Goal: Task Accomplishment & Management: Use online tool/utility

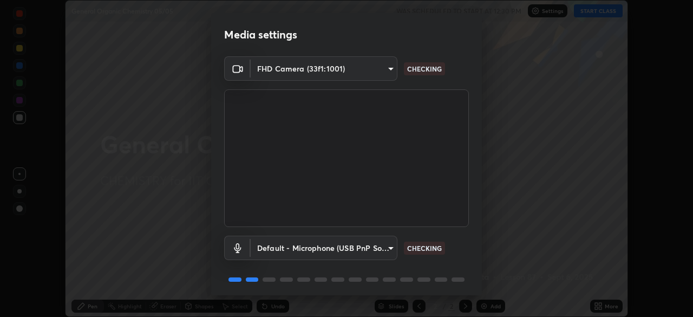
scroll to position [38, 0]
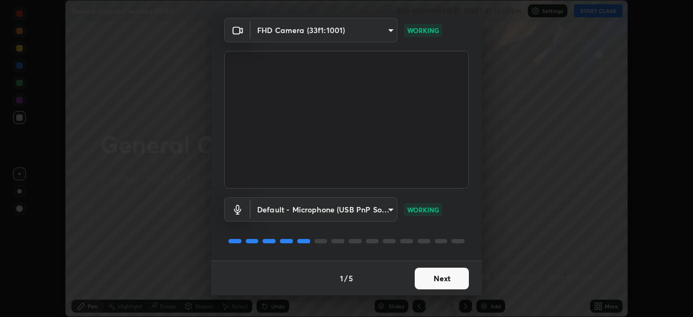
click at [429, 277] on button "Next" at bounding box center [442, 278] width 54 height 22
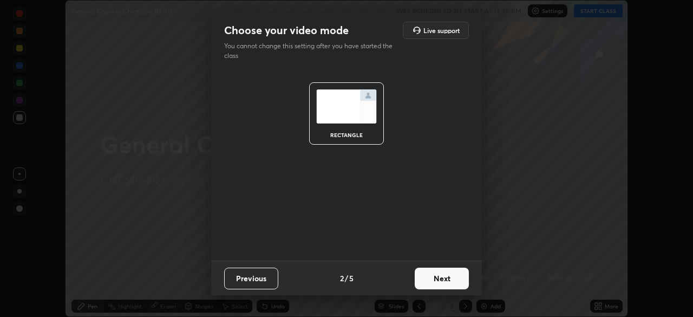
click at [427, 275] on button "Next" at bounding box center [442, 278] width 54 height 22
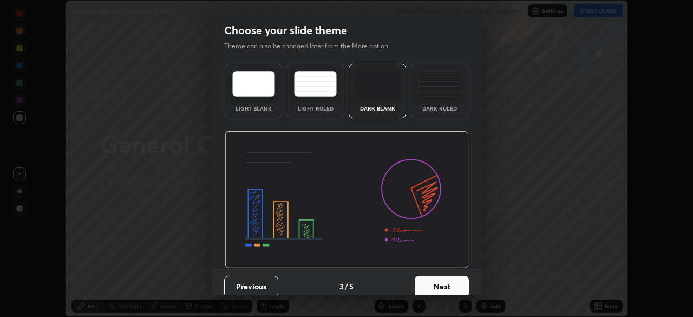
click at [424, 285] on button "Next" at bounding box center [442, 286] width 54 height 22
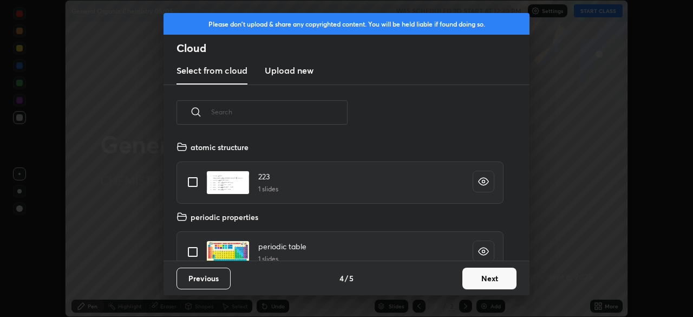
scroll to position [120, 347]
click at [470, 281] on button "Next" at bounding box center [489, 278] width 54 height 22
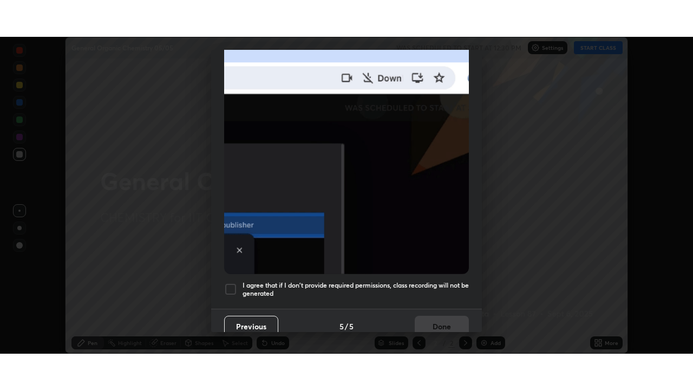
scroll to position [254, 0]
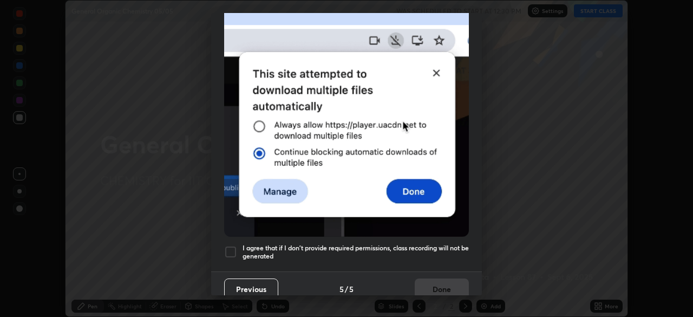
click at [233, 247] on div at bounding box center [230, 251] width 13 height 13
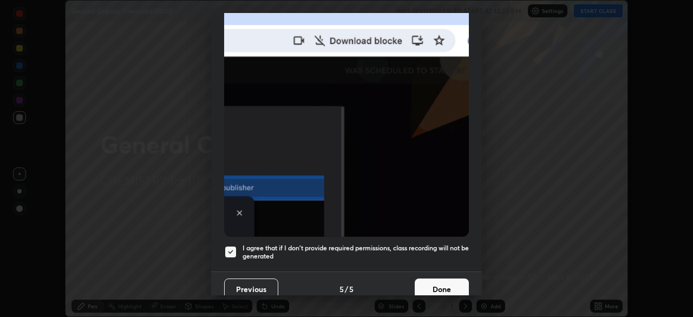
click at [421, 286] on button "Done" at bounding box center [442, 289] width 54 height 22
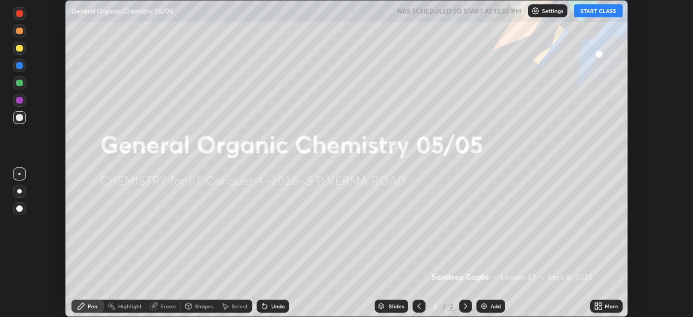
click at [595, 15] on button "START CLASS" at bounding box center [598, 10] width 49 height 13
click at [598, 304] on icon at bounding box center [598, 305] width 9 height 9
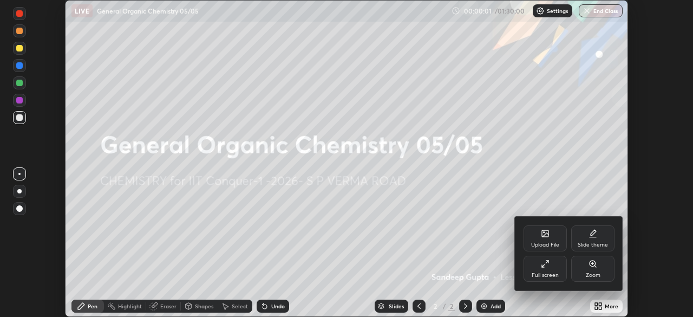
click at [548, 270] on div "Full screen" at bounding box center [544, 268] width 43 height 26
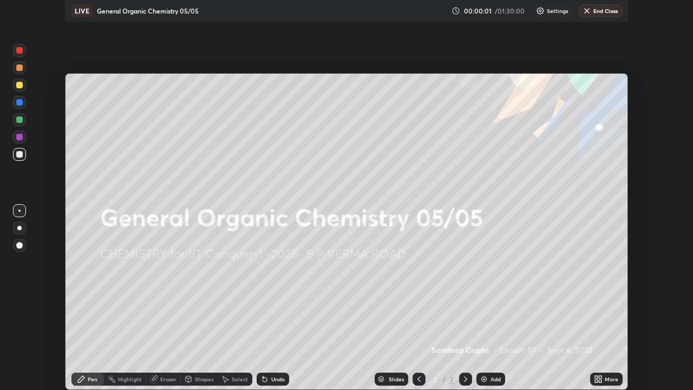
scroll to position [390, 693]
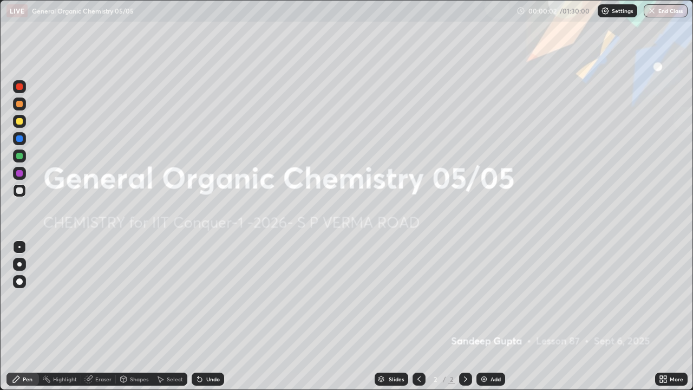
click at [487, 316] on img at bounding box center [483, 379] width 9 height 9
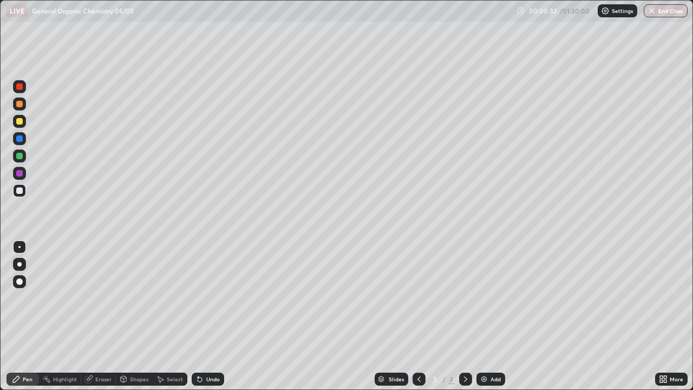
click at [20, 121] on div at bounding box center [19, 121] width 6 height 6
click at [580, 41] on button "Undo" at bounding box center [594, 47] width 31 height 13
click at [22, 193] on div at bounding box center [19, 190] width 13 height 13
click at [203, 316] on div "Undo" at bounding box center [208, 378] width 32 height 13
click at [202, 316] on icon at bounding box center [199, 379] width 9 height 9
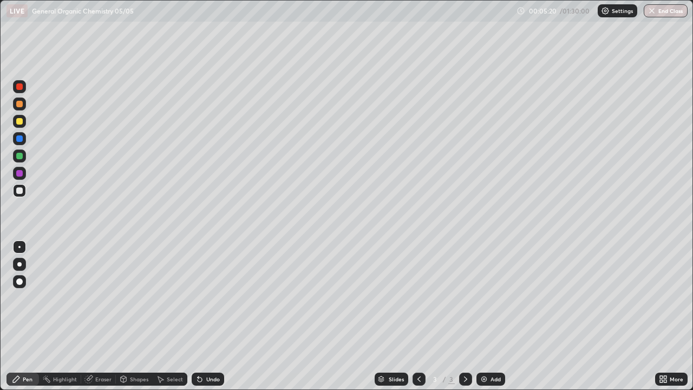
click at [24, 153] on div at bounding box center [19, 155] width 13 height 13
click at [202, 316] on div "Undo" at bounding box center [208, 378] width 32 height 13
click at [483, 316] on img at bounding box center [483, 379] width 9 height 9
click at [132, 316] on div "Shapes" at bounding box center [134, 378] width 37 height 13
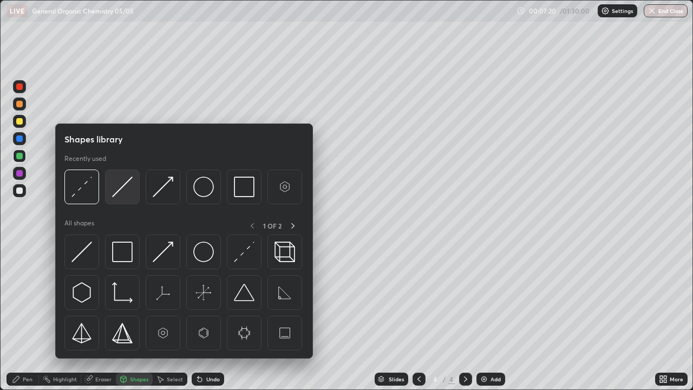
click at [118, 196] on img at bounding box center [122, 186] width 21 height 21
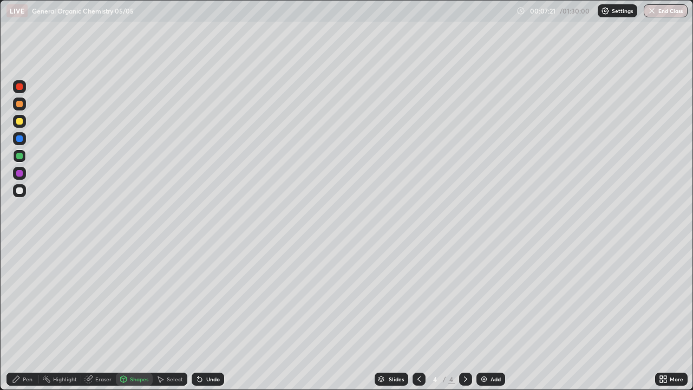
click at [24, 122] on div at bounding box center [19, 121] width 13 height 13
click at [25, 316] on div "Pen" at bounding box center [28, 378] width 10 height 5
click at [209, 316] on div "Undo" at bounding box center [208, 378] width 32 height 13
click at [205, 316] on div "Undo" at bounding box center [208, 378] width 32 height 13
click at [202, 316] on icon at bounding box center [199, 379] width 9 height 9
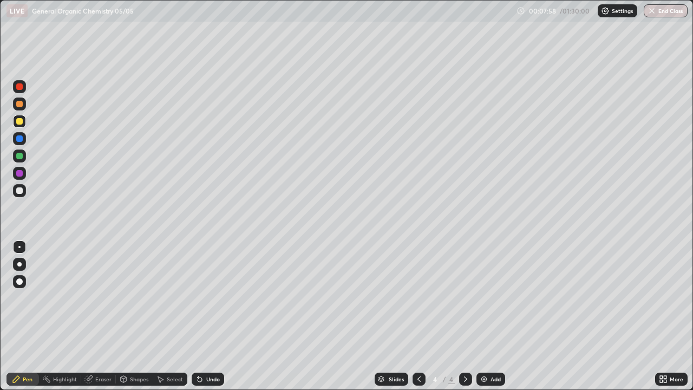
click at [199, 316] on icon at bounding box center [200, 379] width 4 height 4
click at [198, 316] on icon at bounding box center [198, 376] width 1 height 1
click at [17, 157] on div at bounding box center [19, 156] width 6 height 6
click at [18, 189] on div at bounding box center [19, 190] width 6 height 6
click at [209, 316] on div "Undo" at bounding box center [213, 378] width 14 height 5
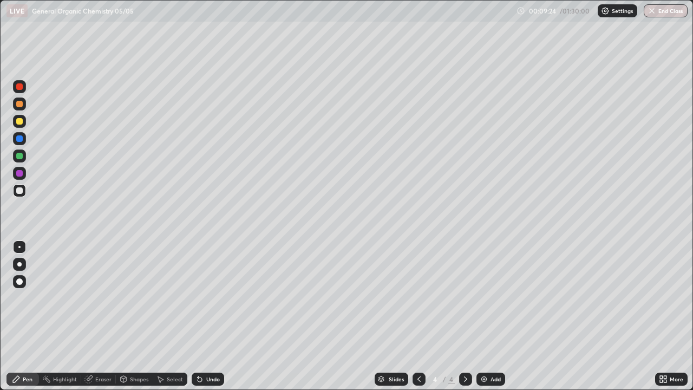
click at [106, 316] on div "Eraser" at bounding box center [103, 378] width 16 height 5
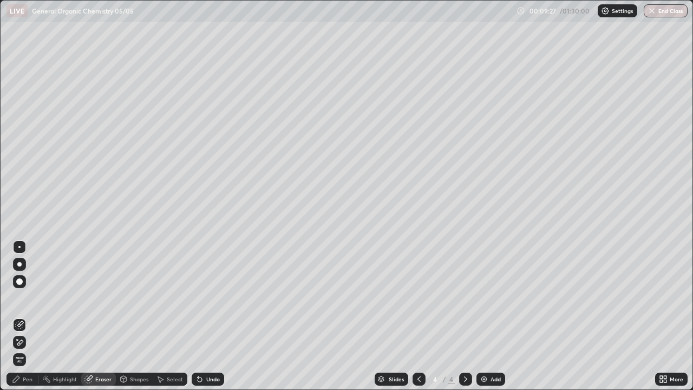
click at [21, 316] on icon at bounding box center [16, 379] width 9 height 9
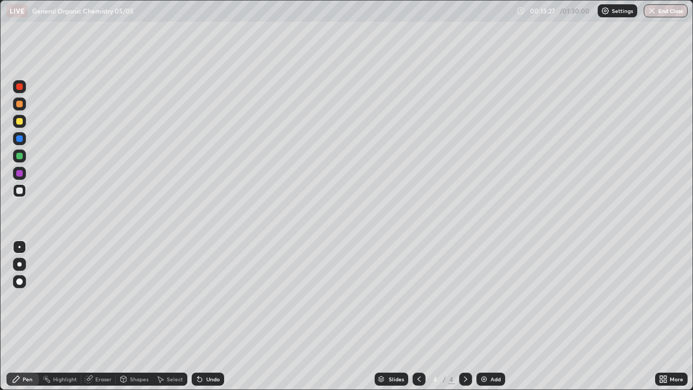
click at [484, 316] on img at bounding box center [483, 379] width 9 height 9
click at [19, 190] on div at bounding box center [19, 190] width 6 height 6
click at [126, 316] on icon at bounding box center [124, 379] width 6 height 6
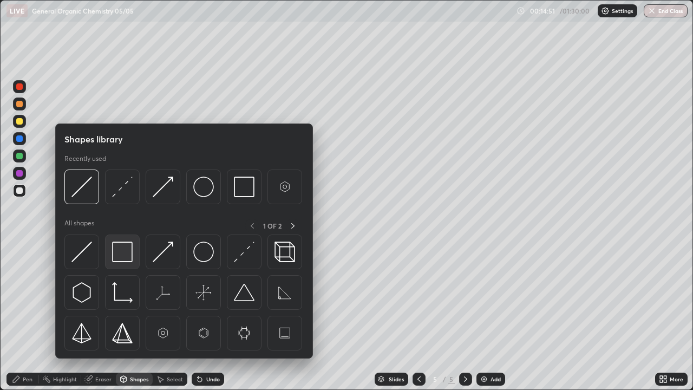
click at [122, 252] on img at bounding box center [122, 251] width 21 height 21
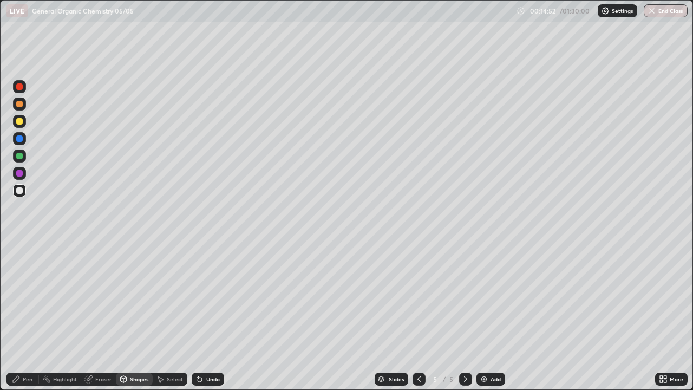
click at [20, 121] on div at bounding box center [19, 121] width 6 height 6
click at [29, 316] on div "Pen" at bounding box center [28, 378] width 10 height 5
click at [482, 316] on img at bounding box center [483, 379] width 9 height 9
click at [131, 316] on div "Shapes" at bounding box center [139, 378] width 18 height 5
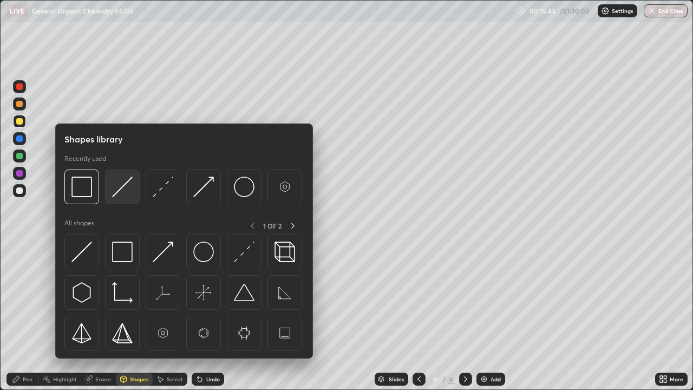
click at [121, 195] on img at bounding box center [122, 186] width 21 height 21
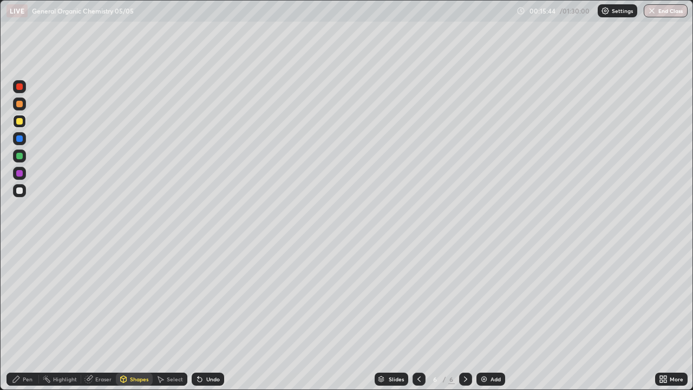
click at [19, 160] on div at bounding box center [19, 155] width 13 height 13
click at [24, 316] on div "Pen" at bounding box center [28, 378] width 10 height 5
click at [21, 192] on div at bounding box center [19, 190] width 6 height 6
click at [20, 156] on div at bounding box center [19, 156] width 6 height 6
click at [21, 189] on div at bounding box center [19, 190] width 6 height 6
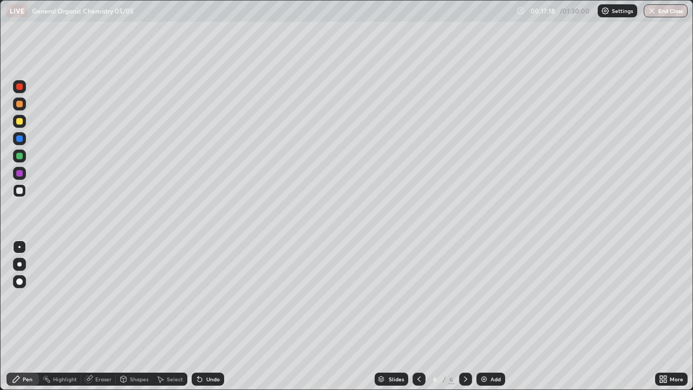
click at [206, 316] on div "Undo" at bounding box center [213, 378] width 14 height 5
click at [489, 316] on div "Add" at bounding box center [490, 378] width 29 height 13
click at [418, 316] on icon at bounding box center [419, 379] width 9 height 9
click at [465, 316] on icon at bounding box center [465, 378] width 3 height 5
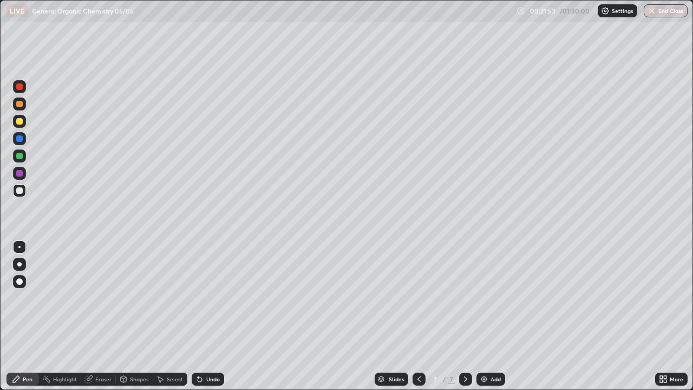
click at [20, 123] on div at bounding box center [19, 121] width 6 height 6
click at [128, 316] on div "Shapes" at bounding box center [134, 378] width 37 height 13
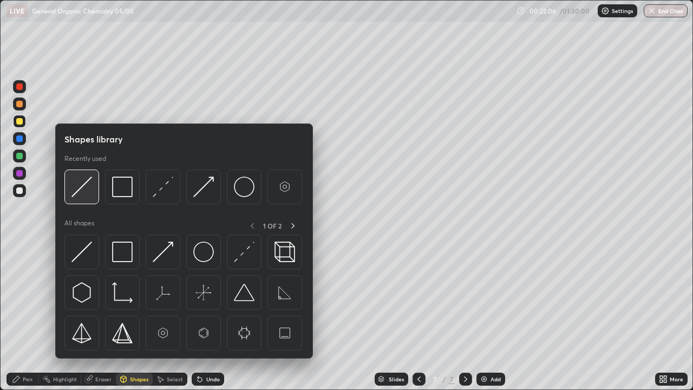
click at [79, 189] on img at bounding box center [81, 186] width 21 height 21
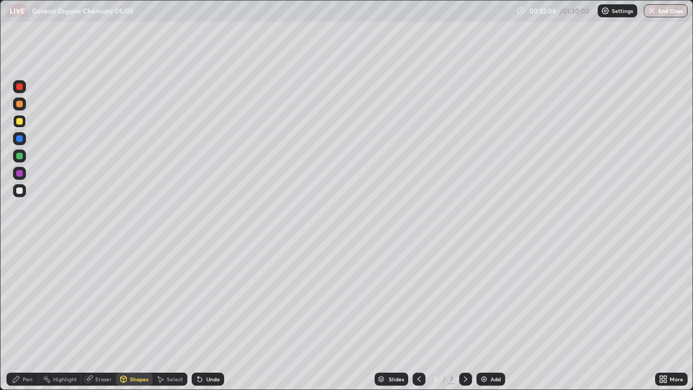
click at [19, 190] on div at bounding box center [19, 190] width 6 height 6
click at [18, 316] on icon at bounding box center [16, 379] width 6 height 6
click at [135, 316] on div "Shapes" at bounding box center [139, 378] width 18 height 5
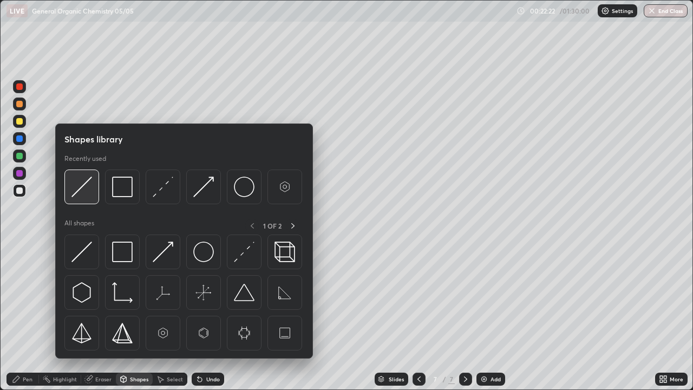
click at [83, 190] on img at bounding box center [81, 186] width 21 height 21
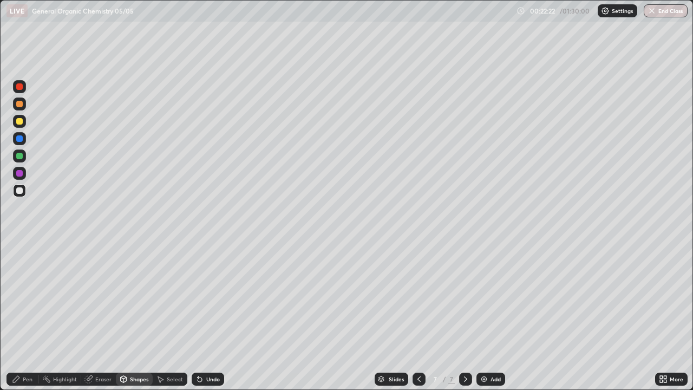
click at [21, 156] on div at bounding box center [19, 156] width 6 height 6
click at [20, 316] on icon at bounding box center [16, 379] width 9 height 9
click at [18, 193] on div at bounding box center [19, 190] width 6 height 6
click at [206, 316] on div "Undo" at bounding box center [213, 378] width 14 height 5
click at [205, 316] on div "Undo" at bounding box center [208, 378] width 32 height 13
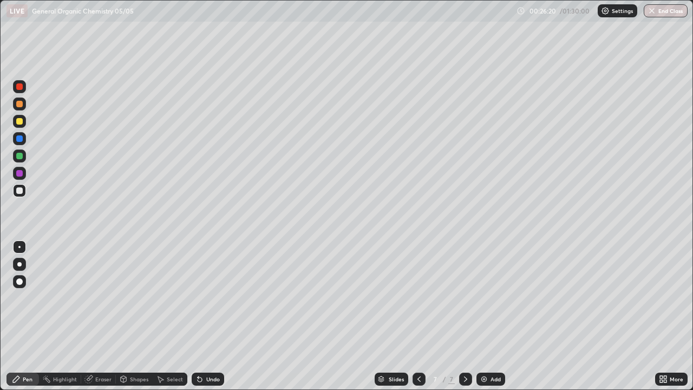
click at [134, 316] on div "Shapes" at bounding box center [134, 378] width 37 height 13
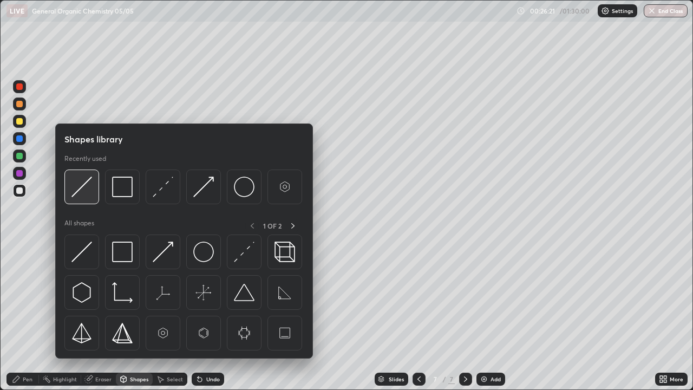
click at [89, 195] on img at bounding box center [81, 186] width 21 height 21
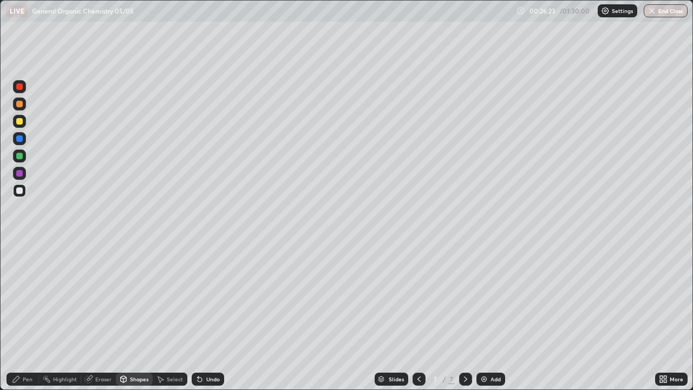
click at [26, 316] on div "Pen" at bounding box center [28, 378] width 10 height 5
click at [22, 124] on div at bounding box center [19, 121] width 6 height 6
click at [19, 192] on div at bounding box center [19, 190] width 6 height 6
click at [125, 316] on icon at bounding box center [124, 379] width 6 height 6
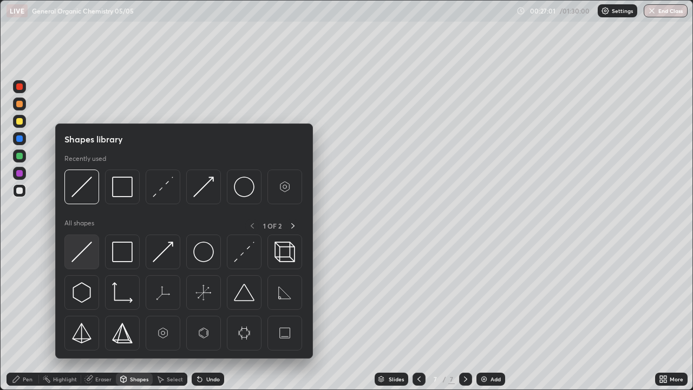
click at [84, 247] on img at bounding box center [81, 251] width 21 height 21
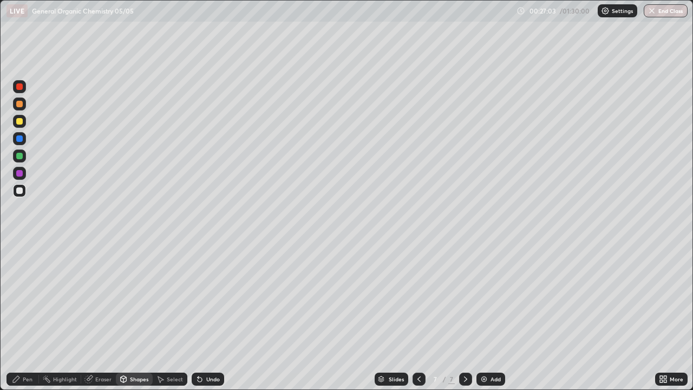
click at [28, 316] on div "Pen" at bounding box center [28, 378] width 10 height 5
click at [22, 122] on div at bounding box center [19, 121] width 6 height 6
click at [207, 316] on div "Undo" at bounding box center [213, 378] width 14 height 5
click at [199, 316] on icon at bounding box center [200, 379] width 4 height 4
click at [206, 316] on div "Undo" at bounding box center [213, 378] width 14 height 5
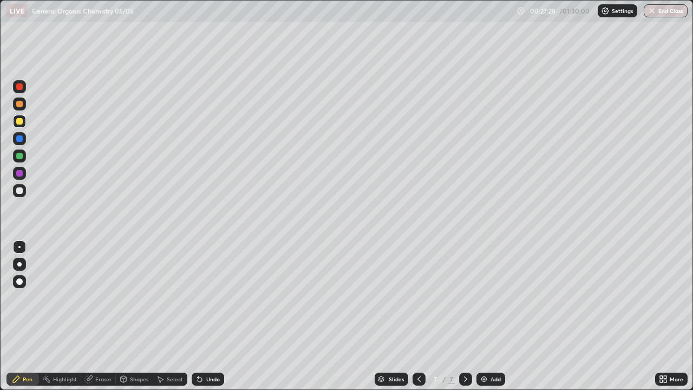
click at [202, 316] on div "Undo" at bounding box center [208, 378] width 32 height 13
click at [206, 316] on div "Undo" at bounding box center [213, 378] width 14 height 5
click at [207, 316] on div "Undo" at bounding box center [213, 378] width 14 height 5
click at [140, 316] on div "Shapes" at bounding box center [139, 378] width 18 height 5
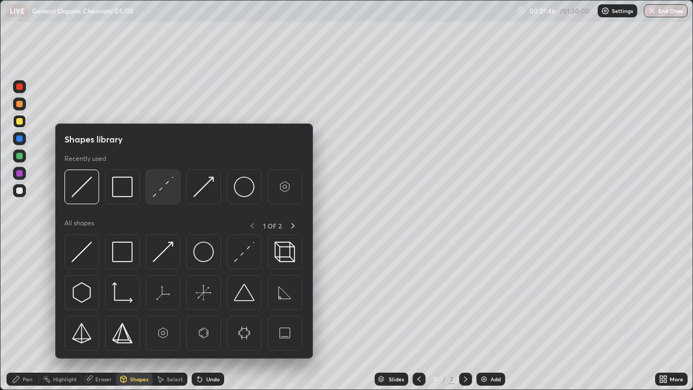
click at [157, 192] on img at bounding box center [163, 186] width 21 height 21
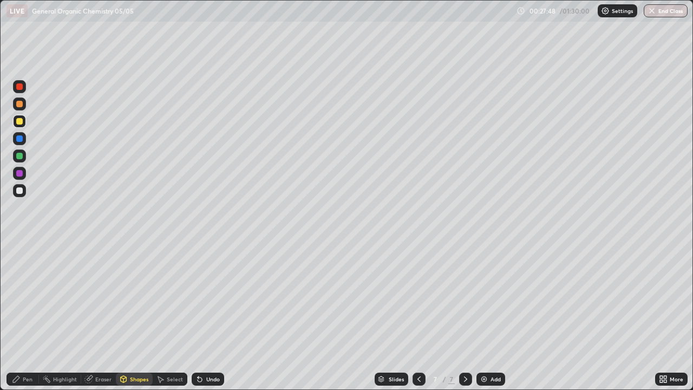
click at [21, 316] on div "Pen" at bounding box center [22, 378] width 32 height 13
click at [23, 185] on div at bounding box center [19, 190] width 13 height 13
click at [139, 316] on div "Shapes" at bounding box center [139, 378] width 18 height 5
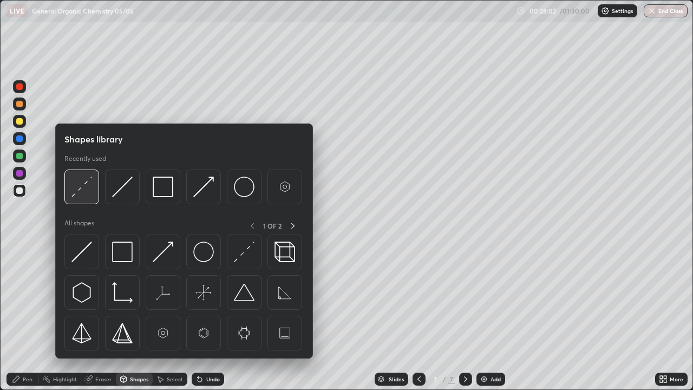
click at [81, 190] on img at bounding box center [81, 186] width 21 height 21
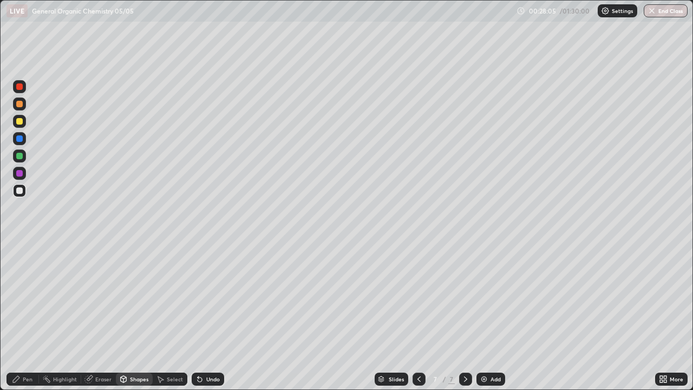
click at [25, 316] on div "Pen" at bounding box center [28, 378] width 10 height 5
click at [208, 316] on div "Undo" at bounding box center [213, 378] width 14 height 5
click at [212, 316] on div "Undo" at bounding box center [213, 378] width 14 height 5
click at [208, 316] on div "Undo" at bounding box center [213, 378] width 14 height 5
click at [207, 316] on div "Undo" at bounding box center [213, 378] width 14 height 5
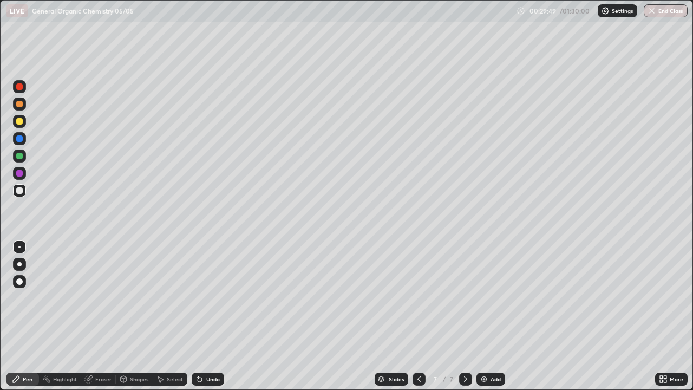
click at [204, 316] on div "Undo" at bounding box center [208, 378] width 32 height 13
click at [203, 316] on div "Undo" at bounding box center [208, 378] width 32 height 13
click at [206, 316] on div "Undo" at bounding box center [213, 378] width 14 height 5
click at [202, 316] on div "Undo" at bounding box center [208, 378] width 32 height 13
click at [200, 316] on icon at bounding box center [199, 379] width 9 height 9
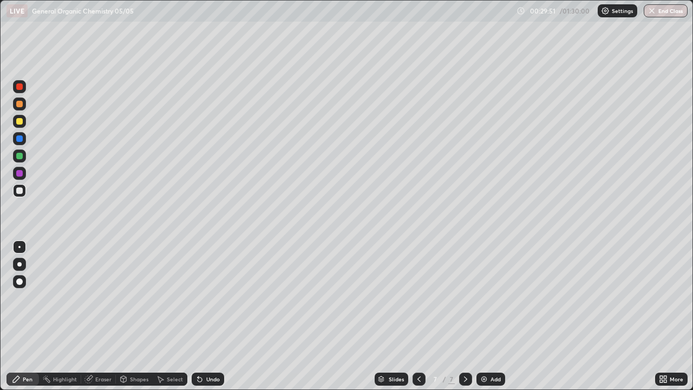
click at [198, 316] on icon at bounding box center [200, 379] width 4 height 4
click at [202, 316] on icon at bounding box center [199, 379] width 9 height 9
click at [205, 316] on div "Undo" at bounding box center [208, 378] width 32 height 13
click at [20, 190] on div at bounding box center [19, 190] width 6 height 6
click at [22, 120] on div at bounding box center [19, 121] width 6 height 6
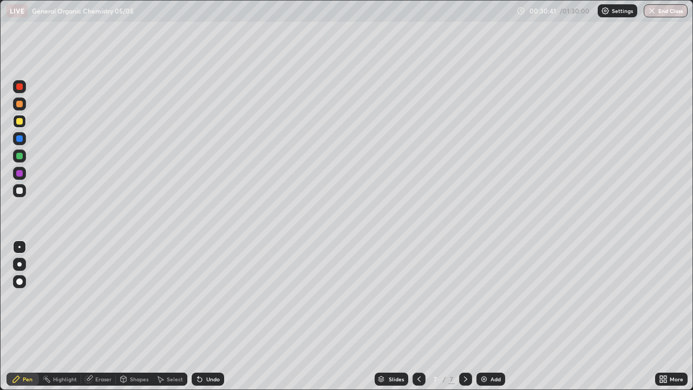
click at [90, 316] on icon at bounding box center [88, 379] width 7 height 7
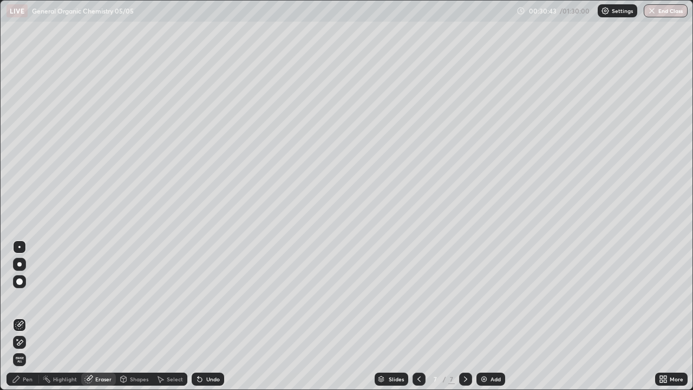
click at [24, 316] on div "Pen" at bounding box center [28, 378] width 10 height 5
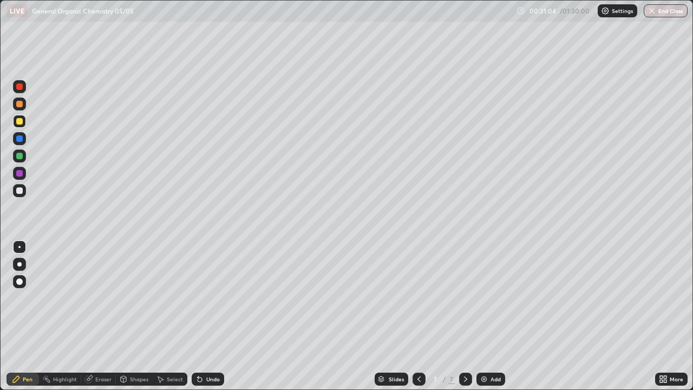
click at [19, 156] on div at bounding box center [19, 156] width 6 height 6
click at [128, 316] on div "Shapes" at bounding box center [134, 378] width 37 height 13
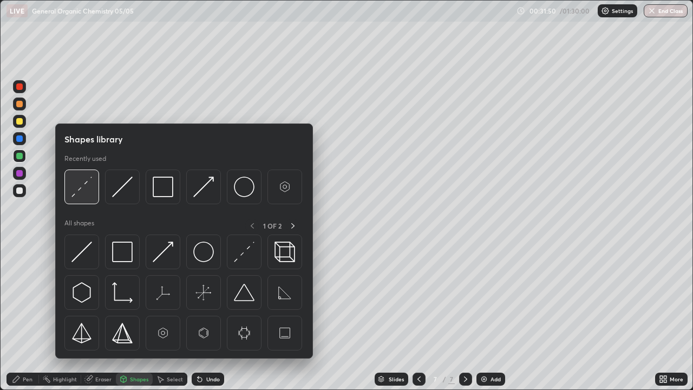
click at [88, 195] on img at bounding box center [81, 186] width 21 height 21
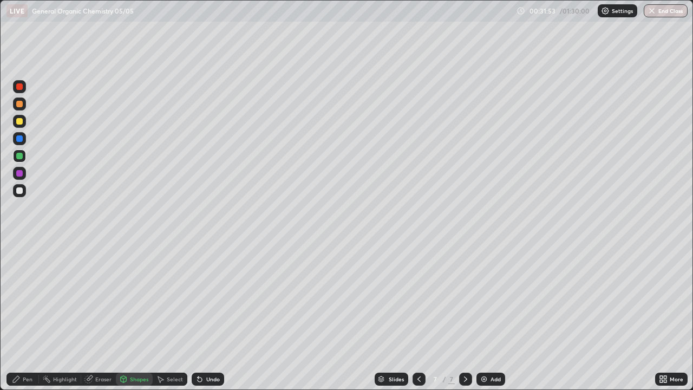
click at [26, 316] on div "Pen" at bounding box center [28, 378] width 10 height 5
click at [21, 189] on div at bounding box center [19, 190] width 6 height 6
click at [489, 316] on div "Add" at bounding box center [490, 378] width 29 height 13
click at [16, 188] on div at bounding box center [19, 190] width 6 height 6
click at [103, 316] on div "Eraser" at bounding box center [103, 378] width 16 height 5
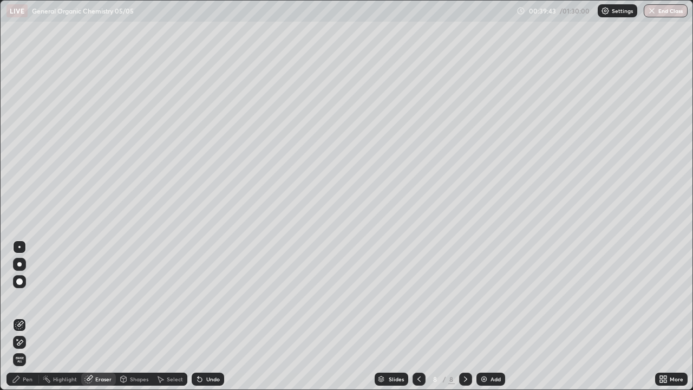
click at [18, 316] on span "Erase all" at bounding box center [20, 359] width 12 height 6
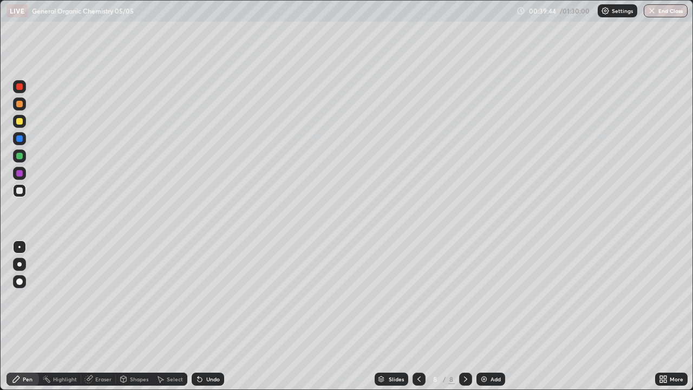
click at [28, 316] on div "Pen" at bounding box center [22, 378] width 32 height 13
click at [17, 190] on div at bounding box center [19, 190] width 6 height 6
click at [137, 316] on div "Shapes" at bounding box center [139, 378] width 18 height 5
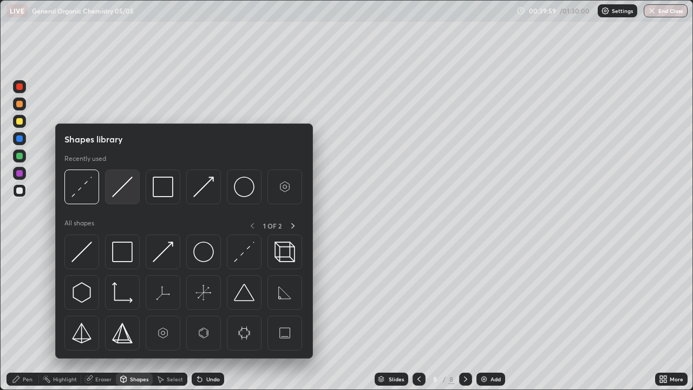
click at [121, 189] on img at bounding box center [122, 186] width 21 height 21
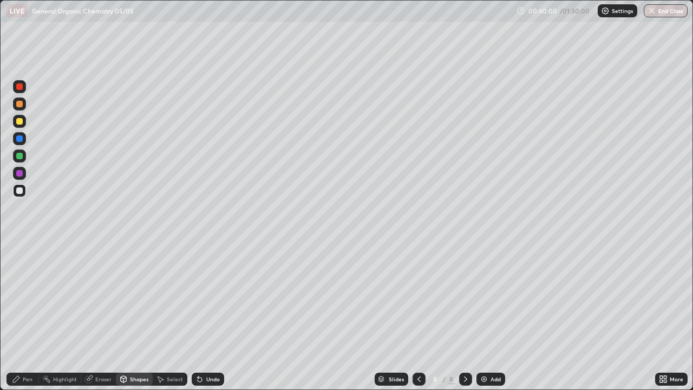
click at [19, 157] on div at bounding box center [19, 156] width 6 height 6
click at [25, 316] on div "Pen" at bounding box center [28, 378] width 10 height 5
click at [22, 190] on div at bounding box center [19, 190] width 6 height 6
click at [206, 316] on div "Undo" at bounding box center [213, 378] width 14 height 5
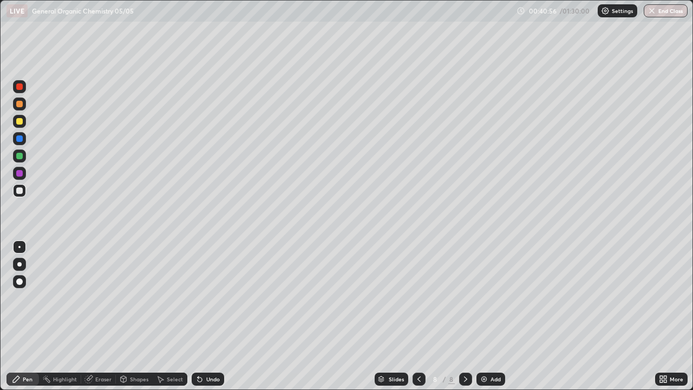
click at [19, 122] on div at bounding box center [19, 121] width 6 height 6
click at [126, 316] on icon at bounding box center [123, 379] width 9 height 9
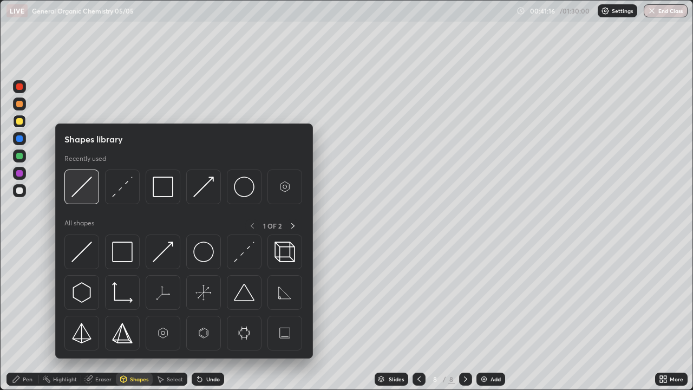
click at [86, 193] on img at bounding box center [81, 186] width 21 height 21
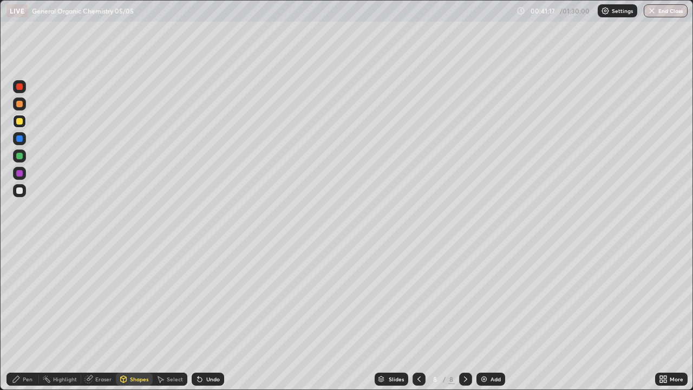
click at [27, 316] on div "Pen" at bounding box center [28, 378] width 10 height 5
click at [208, 316] on div "Undo" at bounding box center [208, 378] width 32 height 13
click at [207, 316] on div "Undo" at bounding box center [213, 378] width 14 height 5
click at [143, 316] on div "Shapes" at bounding box center [134, 378] width 37 height 13
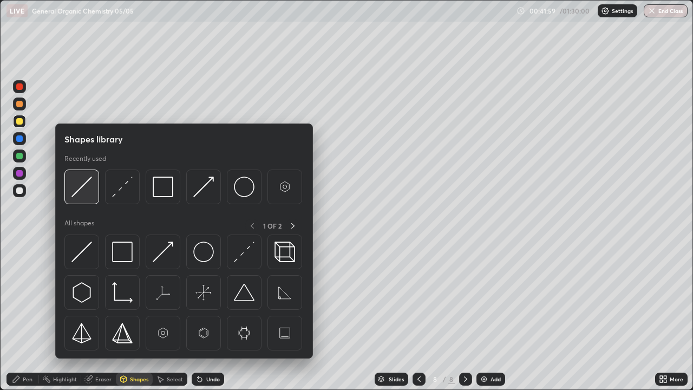
click at [82, 188] on img at bounding box center [81, 186] width 21 height 21
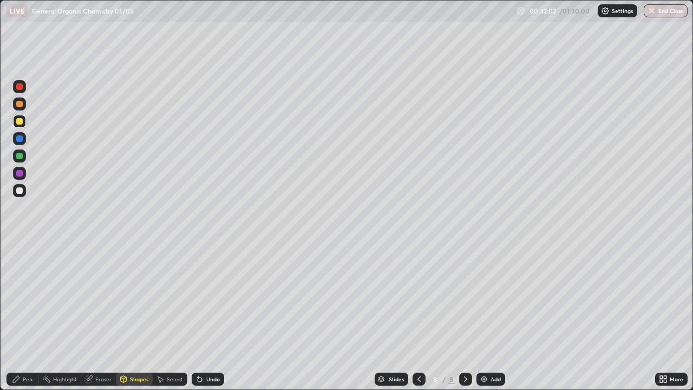
click at [25, 316] on div "Pen" at bounding box center [28, 378] width 10 height 5
click at [24, 189] on div at bounding box center [19, 190] width 13 height 13
click at [418, 316] on icon at bounding box center [419, 379] width 9 height 9
click at [139, 316] on div "Shapes" at bounding box center [139, 378] width 18 height 5
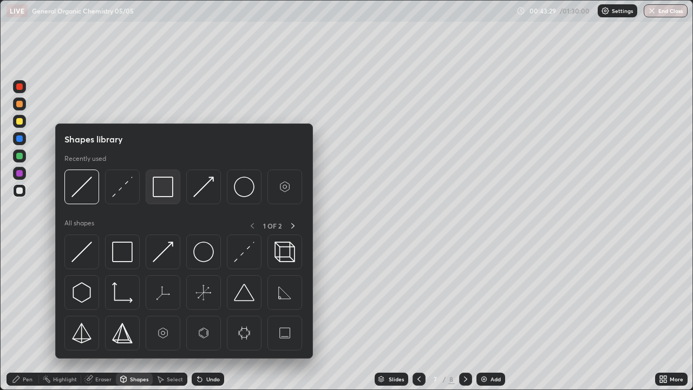
click at [163, 187] on img at bounding box center [163, 186] width 21 height 21
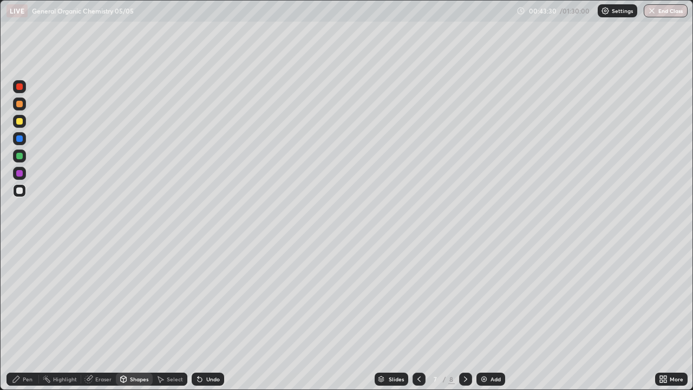
click at [20, 121] on div at bounding box center [19, 121] width 6 height 6
click at [24, 154] on div at bounding box center [19, 155] width 13 height 13
click at [464, 316] on icon at bounding box center [465, 379] width 9 height 9
click at [22, 316] on div "Pen" at bounding box center [22, 378] width 32 height 13
click at [134, 316] on div "Shapes" at bounding box center [139, 378] width 18 height 5
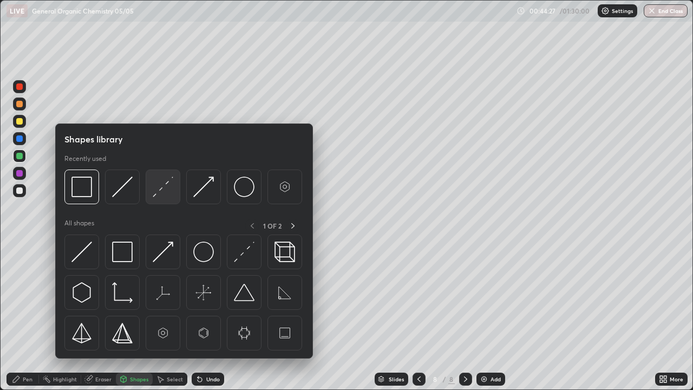
click at [166, 193] on img at bounding box center [163, 186] width 21 height 21
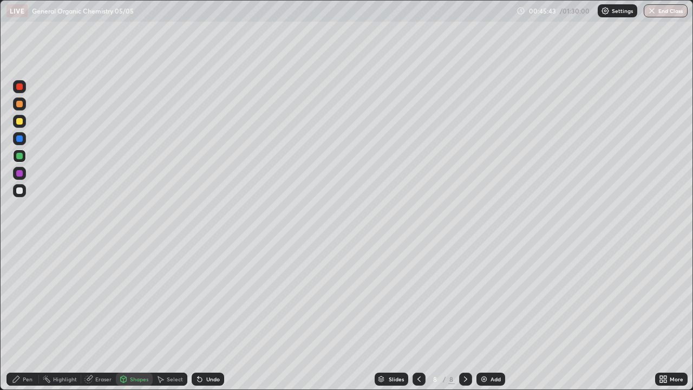
click at [201, 316] on icon at bounding box center [199, 379] width 9 height 9
click at [133, 316] on div "Shapes" at bounding box center [139, 378] width 18 height 5
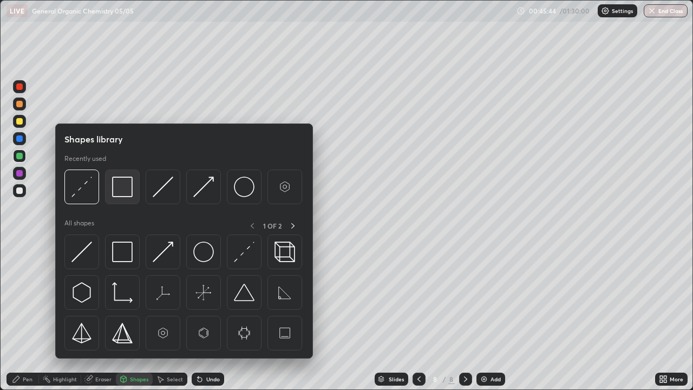
click at [120, 188] on img at bounding box center [122, 186] width 21 height 21
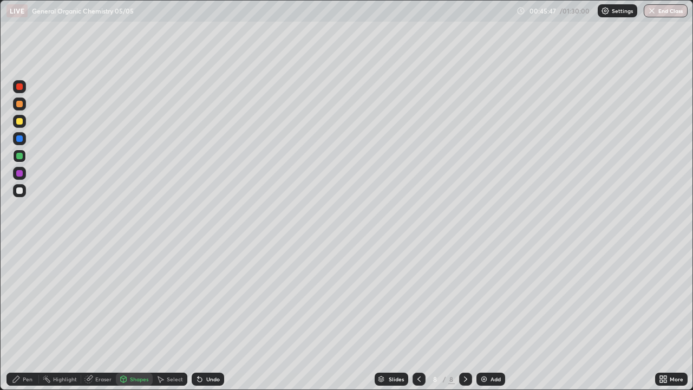
click at [131, 316] on div "Shapes" at bounding box center [139, 378] width 18 height 5
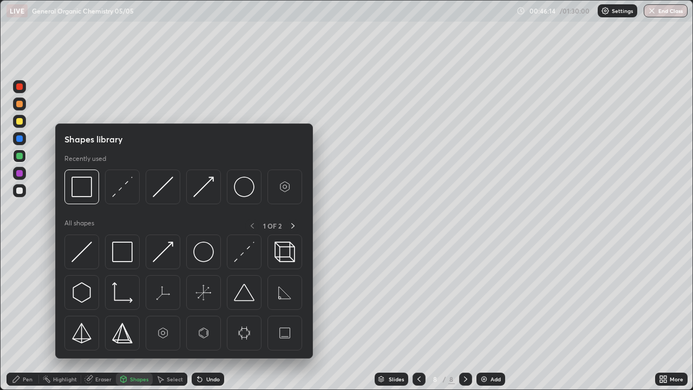
click at [27, 259] on div at bounding box center [19, 223] width 17 height 290
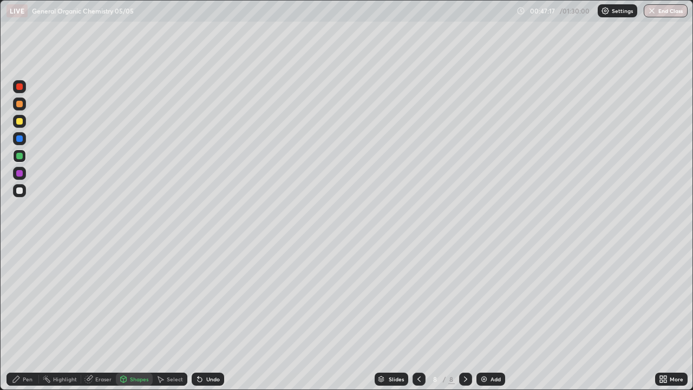
click at [419, 316] on icon at bounding box center [419, 379] width 9 height 9
click at [418, 316] on icon at bounding box center [419, 379] width 9 height 9
click at [465, 316] on icon at bounding box center [465, 379] width 9 height 9
click at [464, 316] on icon at bounding box center [465, 379] width 9 height 9
click at [492, 316] on div "Add" at bounding box center [495, 378] width 10 height 5
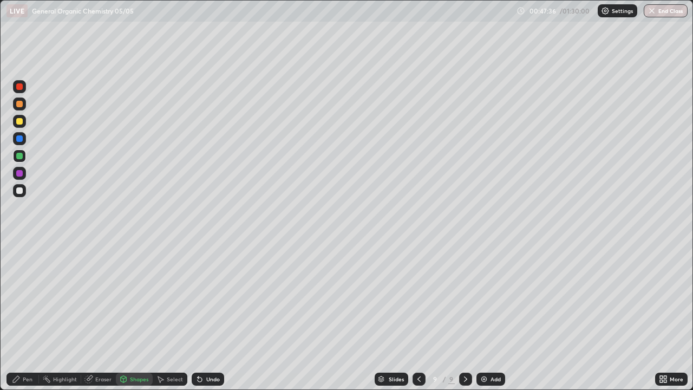
click at [19, 192] on div at bounding box center [19, 190] width 6 height 6
click at [206, 316] on div "Undo" at bounding box center [213, 378] width 14 height 5
click at [28, 316] on div "Pen" at bounding box center [28, 378] width 10 height 5
click at [19, 155] on div at bounding box center [19, 156] width 6 height 6
click at [418, 316] on icon at bounding box center [419, 379] width 9 height 9
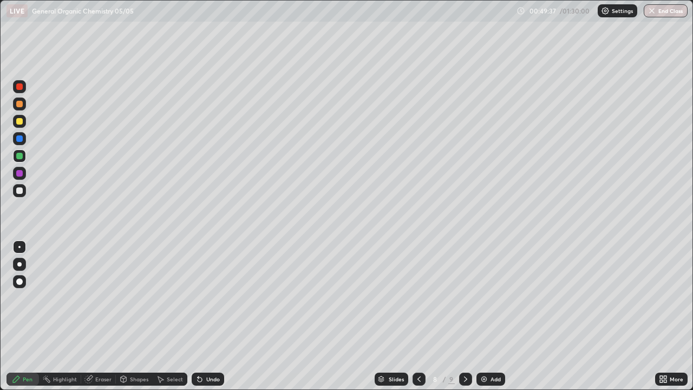
click at [466, 316] on icon at bounding box center [465, 379] width 9 height 9
click at [484, 316] on img at bounding box center [483, 379] width 9 height 9
click at [19, 122] on div at bounding box center [19, 121] width 6 height 6
click at [203, 316] on div "Undo" at bounding box center [208, 378] width 32 height 13
click at [130, 316] on div "Shapes" at bounding box center [139, 378] width 18 height 5
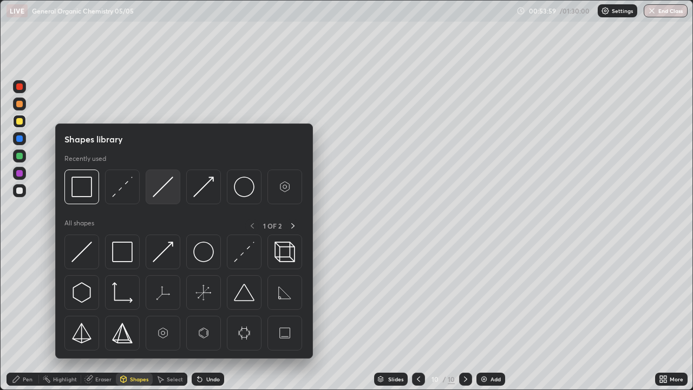
click at [160, 191] on img at bounding box center [163, 186] width 21 height 21
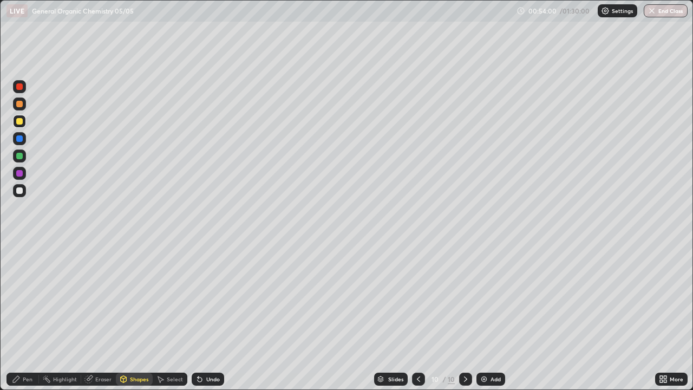
click at [18, 160] on div at bounding box center [19, 155] width 13 height 13
click at [27, 316] on div "Pen" at bounding box center [28, 378] width 10 height 5
click at [24, 192] on div at bounding box center [19, 190] width 13 height 13
click at [21, 122] on div at bounding box center [19, 121] width 6 height 6
click at [212, 316] on div "Undo" at bounding box center [213, 378] width 14 height 5
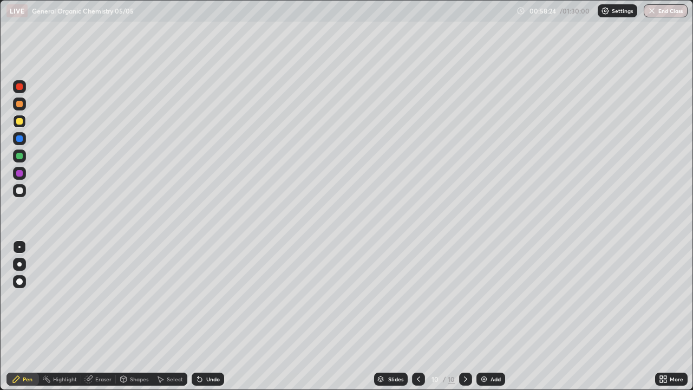
click at [174, 316] on div "Select" at bounding box center [175, 378] width 16 height 5
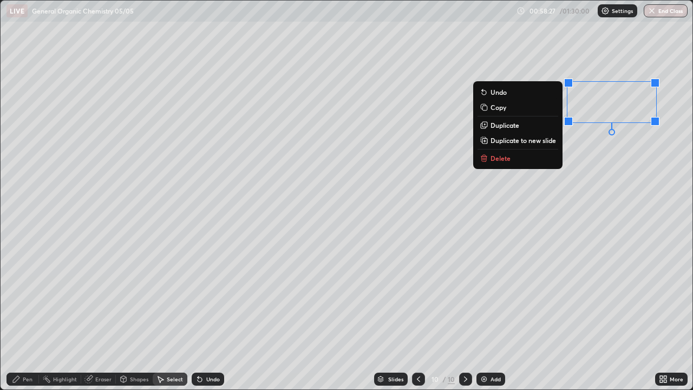
click at [520, 161] on button "Delete" at bounding box center [517, 158] width 81 height 13
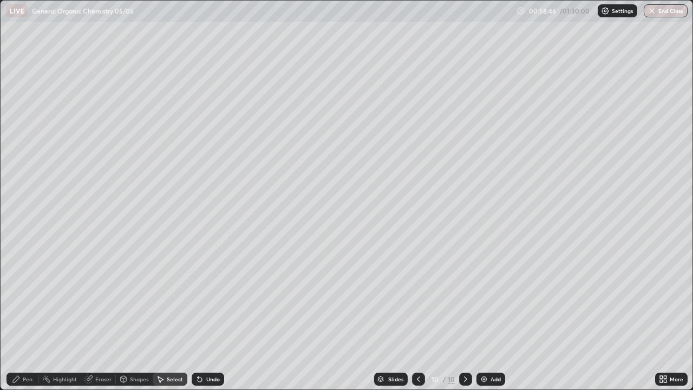
click at [128, 316] on div "Shapes" at bounding box center [134, 378] width 37 height 13
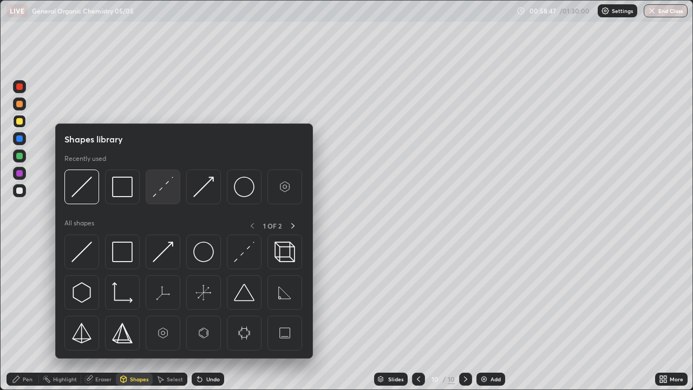
click at [165, 194] on img at bounding box center [163, 186] width 21 height 21
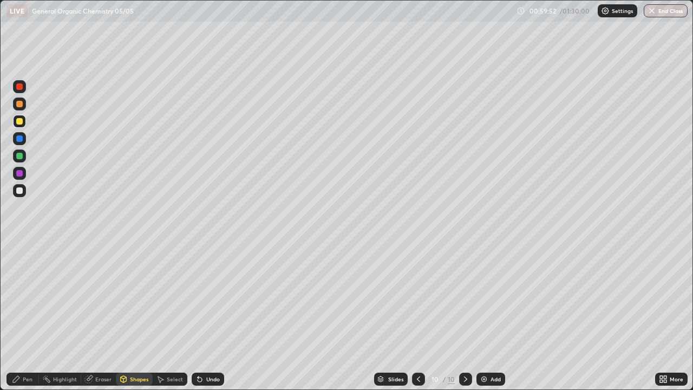
click at [483, 316] on img at bounding box center [483, 379] width 9 height 9
click at [22, 186] on div at bounding box center [19, 190] width 13 height 13
click at [204, 316] on div "Undo" at bounding box center [208, 378] width 32 height 13
click at [25, 316] on div "Pen" at bounding box center [28, 378] width 10 height 5
click at [204, 316] on div "Undo" at bounding box center [208, 378] width 32 height 13
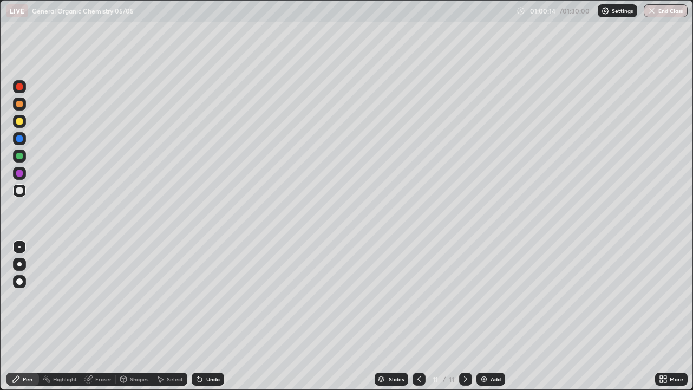
click at [126, 316] on icon at bounding box center [123, 379] width 9 height 9
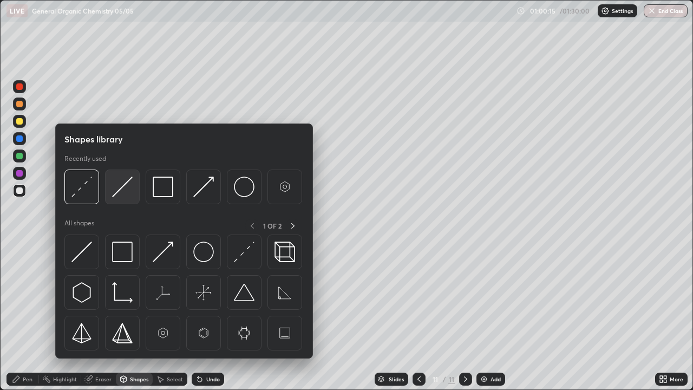
click at [114, 191] on img at bounding box center [122, 186] width 21 height 21
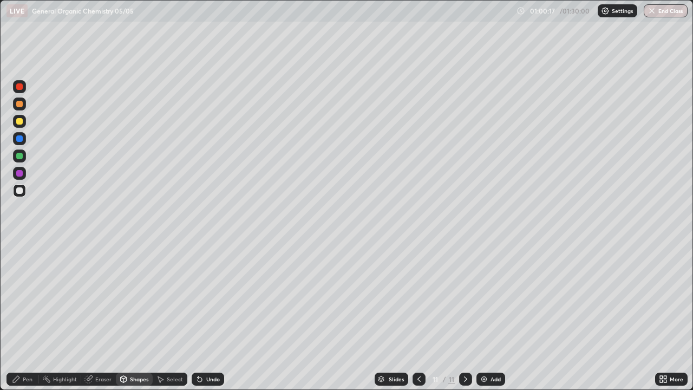
click at [22, 189] on div at bounding box center [19, 190] width 6 height 6
click at [203, 316] on div "Undo" at bounding box center [208, 378] width 32 height 13
click at [29, 316] on div "Pen" at bounding box center [22, 378] width 32 height 13
click at [198, 316] on icon at bounding box center [200, 379] width 4 height 4
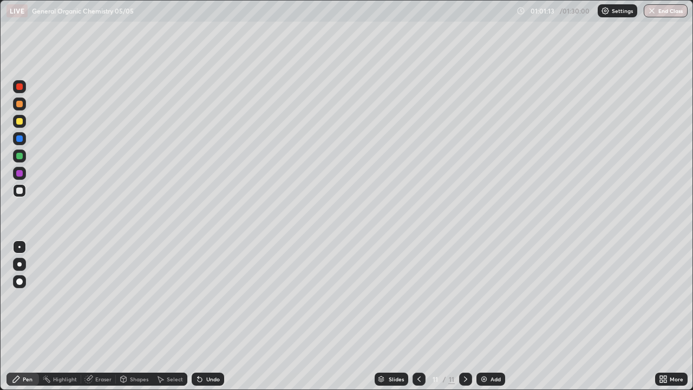
click at [198, 316] on icon at bounding box center [200, 379] width 4 height 4
click at [201, 316] on icon at bounding box center [199, 379] width 9 height 9
click at [204, 316] on div "Undo" at bounding box center [208, 378] width 32 height 13
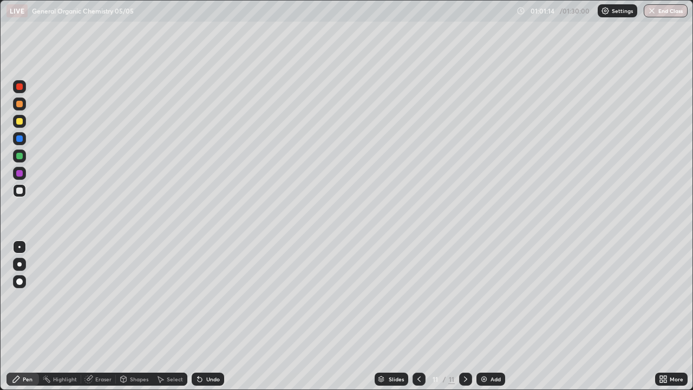
click at [206, 316] on div "Undo" at bounding box center [213, 378] width 14 height 5
click at [124, 316] on icon at bounding box center [124, 379] width 6 height 6
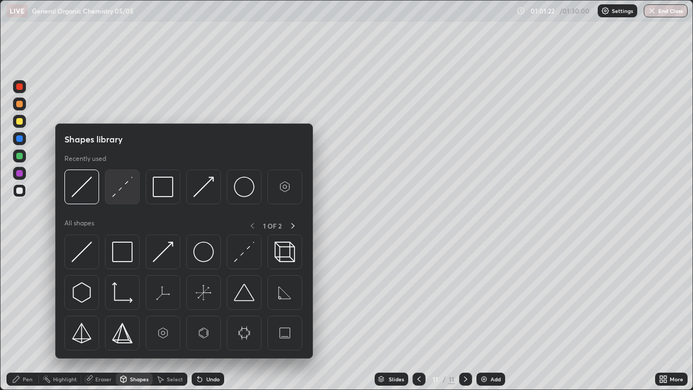
click at [120, 190] on img at bounding box center [122, 186] width 21 height 21
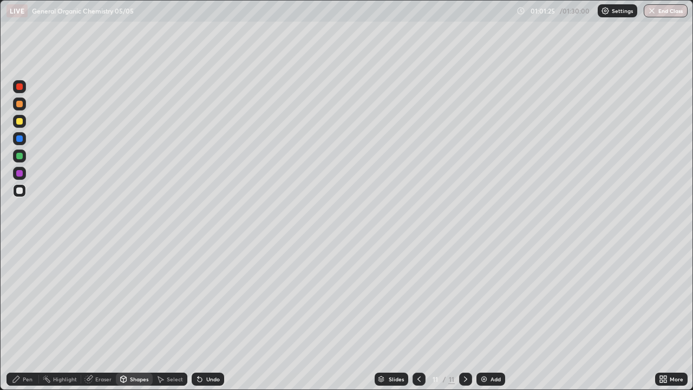
click at [25, 316] on div "Pen" at bounding box center [28, 378] width 10 height 5
click at [19, 156] on div at bounding box center [19, 156] width 6 height 6
click at [22, 193] on div at bounding box center [19, 190] width 6 height 6
click at [485, 316] on img at bounding box center [483, 379] width 9 height 9
click at [21, 192] on div at bounding box center [19, 190] width 6 height 6
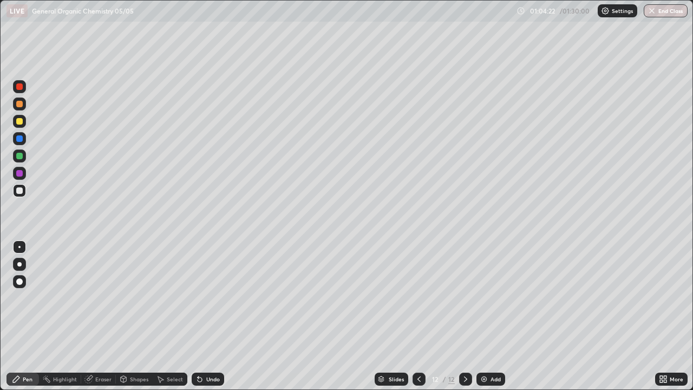
click at [133, 316] on div "Shapes" at bounding box center [139, 378] width 18 height 5
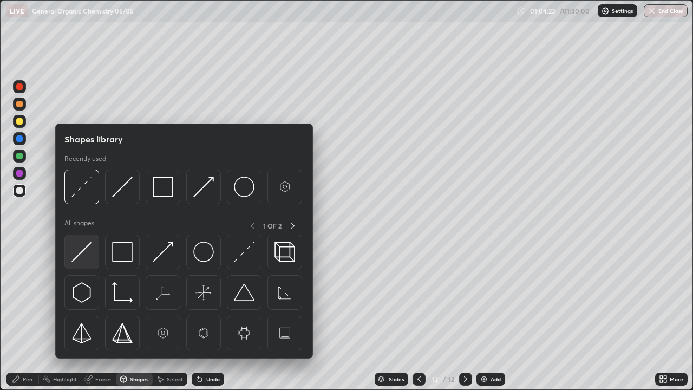
click at [83, 251] on img at bounding box center [81, 251] width 21 height 21
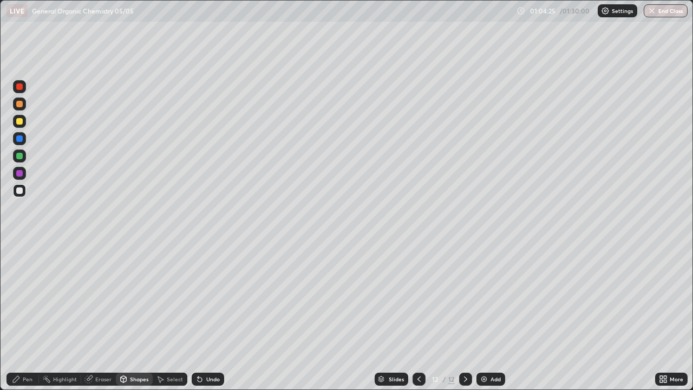
click at [23, 316] on div "Pen" at bounding box center [22, 378] width 32 height 13
click at [207, 316] on div "Undo" at bounding box center [213, 378] width 14 height 5
click at [134, 316] on div "Shapes" at bounding box center [139, 378] width 18 height 5
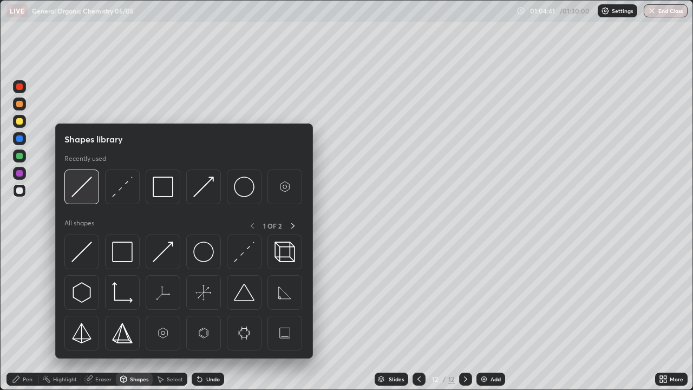
click at [83, 188] on img at bounding box center [81, 186] width 21 height 21
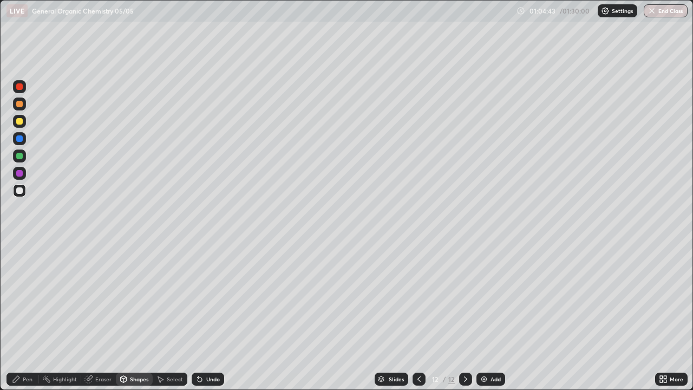
click at [29, 316] on div "Pen" at bounding box center [28, 378] width 10 height 5
click at [418, 316] on icon at bounding box center [419, 379] width 9 height 9
click at [463, 316] on icon at bounding box center [465, 379] width 9 height 9
click at [483, 316] on img at bounding box center [483, 379] width 9 height 9
click at [418, 316] on icon at bounding box center [419, 379] width 9 height 9
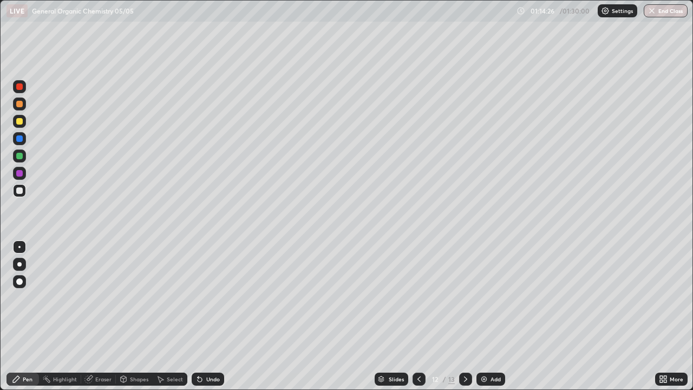
click at [467, 316] on icon at bounding box center [465, 379] width 9 height 9
click at [19, 121] on div at bounding box center [19, 121] width 6 height 6
click at [128, 316] on div "Shapes" at bounding box center [134, 378] width 37 height 13
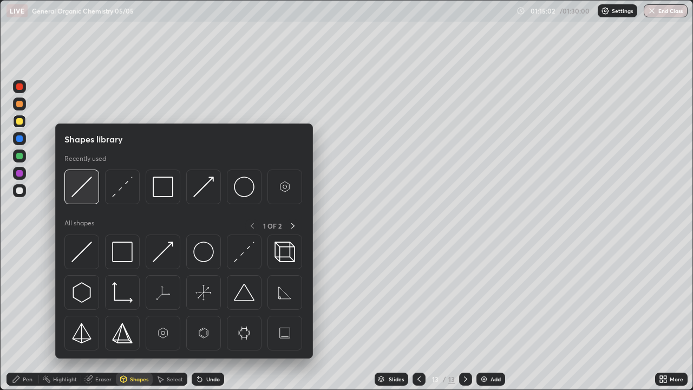
click at [86, 197] on img at bounding box center [81, 186] width 21 height 21
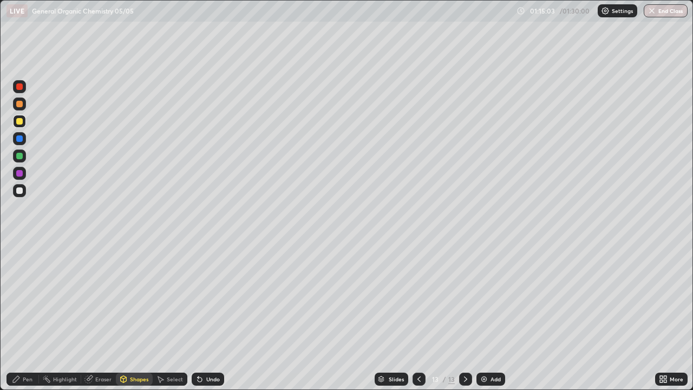
click at [22, 158] on div at bounding box center [19, 156] width 6 height 6
click at [28, 316] on div "Pen" at bounding box center [28, 378] width 10 height 5
click at [22, 190] on div at bounding box center [19, 190] width 6 height 6
click at [207, 316] on div "Undo" at bounding box center [213, 378] width 14 height 5
click at [208, 316] on div "Undo" at bounding box center [213, 378] width 14 height 5
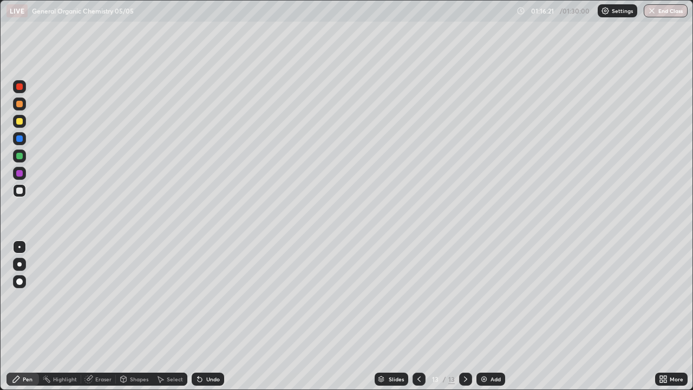
click at [206, 316] on div "Undo" at bounding box center [213, 378] width 14 height 5
click at [15, 156] on div at bounding box center [19, 155] width 13 height 13
click at [18, 190] on div at bounding box center [19, 190] width 6 height 6
click at [214, 316] on div "Undo" at bounding box center [213, 378] width 14 height 5
click at [21, 155] on div at bounding box center [19, 156] width 6 height 6
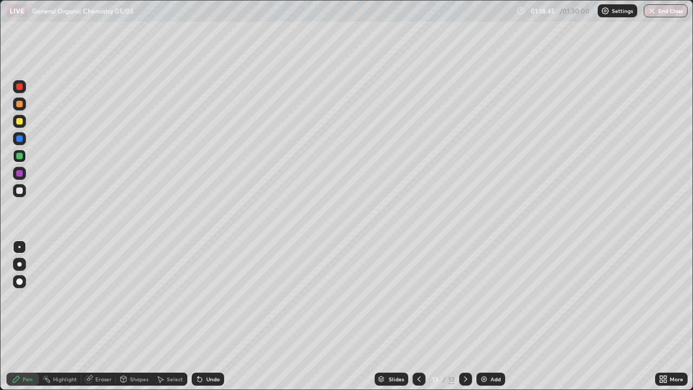
click at [174, 316] on div "Select" at bounding box center [175, 378] width 16 height 5
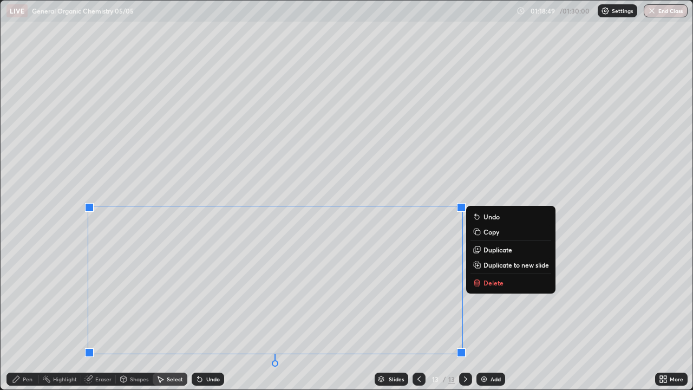
click at [486, 249] on p "Duplicate" at bounding box center [497, 249] width 29 height 9
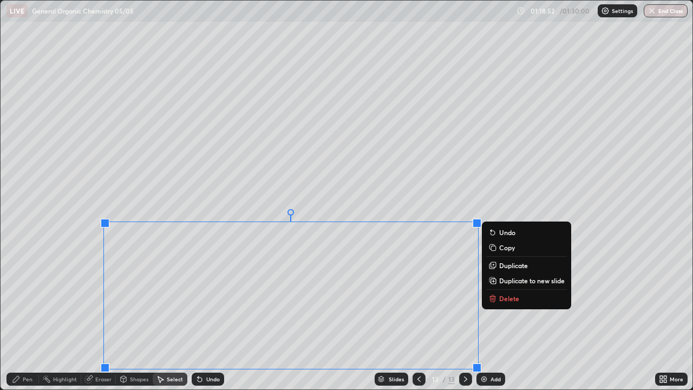
click at [497, 303] on button "Delete" at bounding box center [526, 298] width 81 height 13
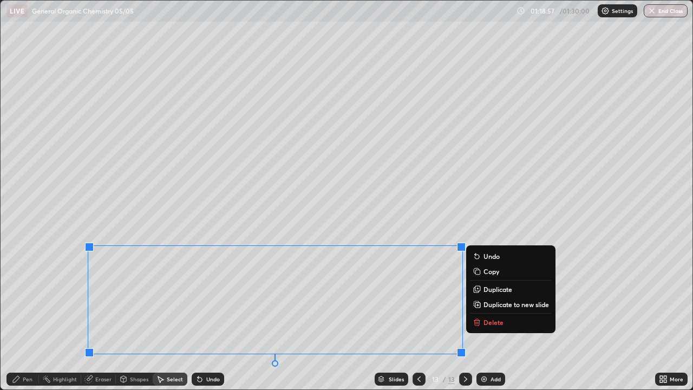
click at [495, 304] on p "Duplicate to new slide" at bounding box center [515, 304] width 65 height 9
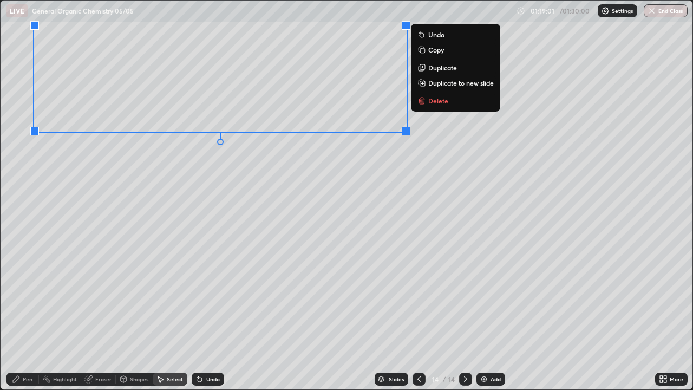
click at [168, 224] on div "0 ° Undo Copy Duplicate Duplicate to new slide Delete" at bounding box center [347, 195] width 692 height 389
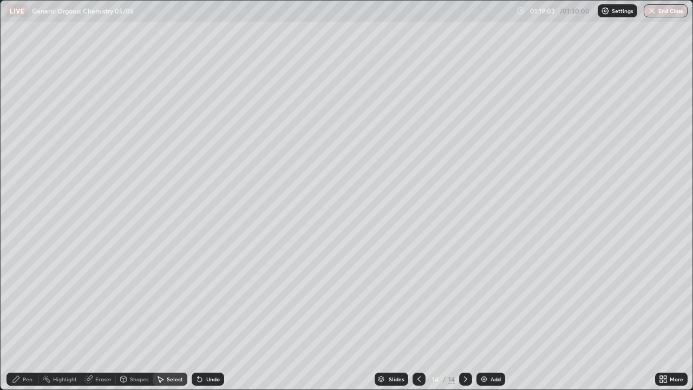
click at [25, 316] on div "Pen" at bounding box center [28, 378] width 10 height 5
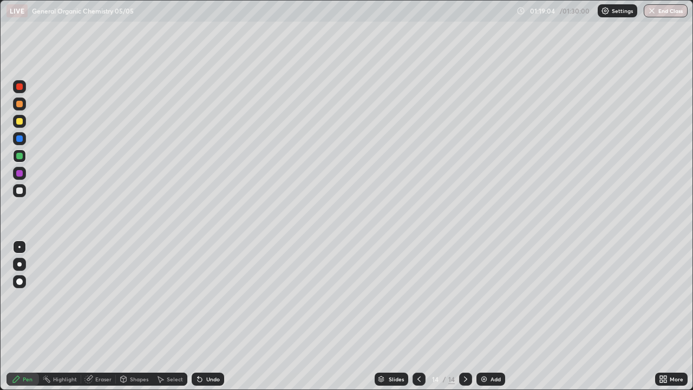
click at [18, 191] on div at bounding box center [19, 190] width 6 height 6
click at [167, 316] on div "Select" at bounding box center [175, 378] width 16 height 5
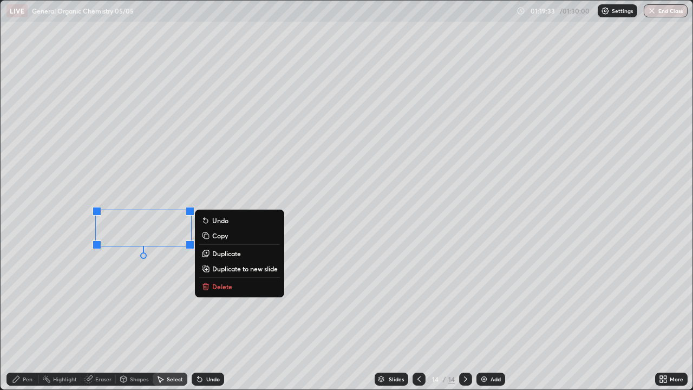
click at [228, 255] on p "Duplicate" at bounding box center [226, 253] width 29 height 9
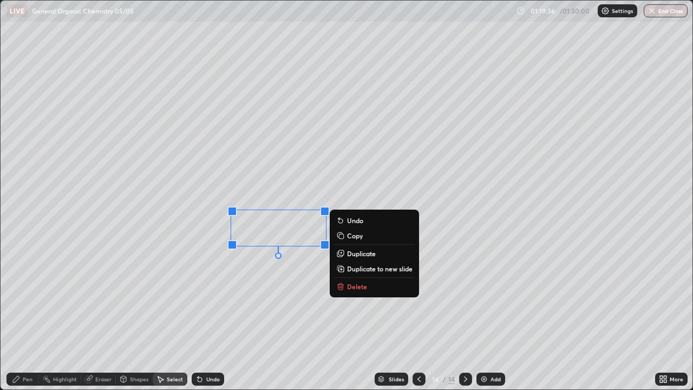
click at [362, 255] on p "Duplicate" at bounding box center [361, 253] width 29 height 9
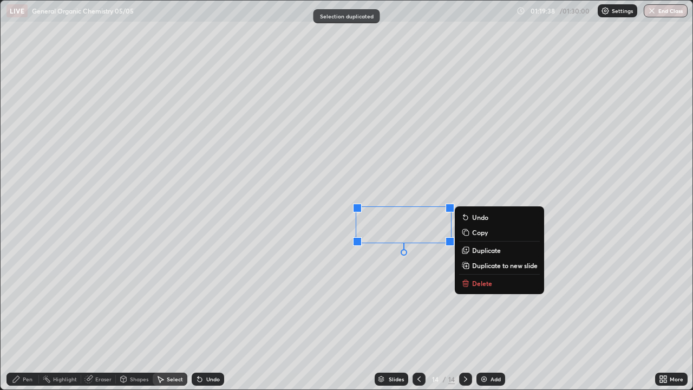
click at [339, 285] on div "0 ° Undo Copy Duplicate Duplicate to new slide Delete" at bounding box center [347, 195] width 692 height 389
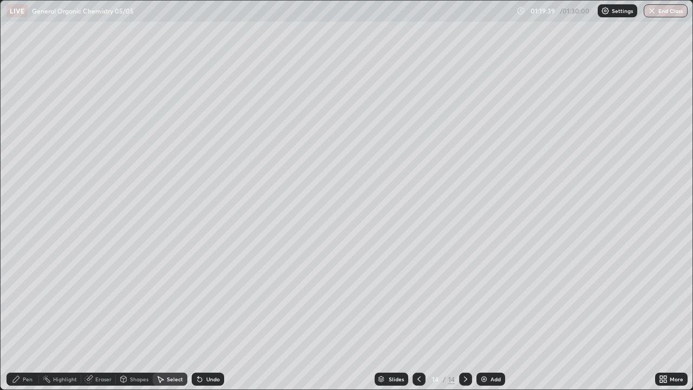
click at [25, 316] on div "Pen" at bounding box center [28, 378] width 10 height 5
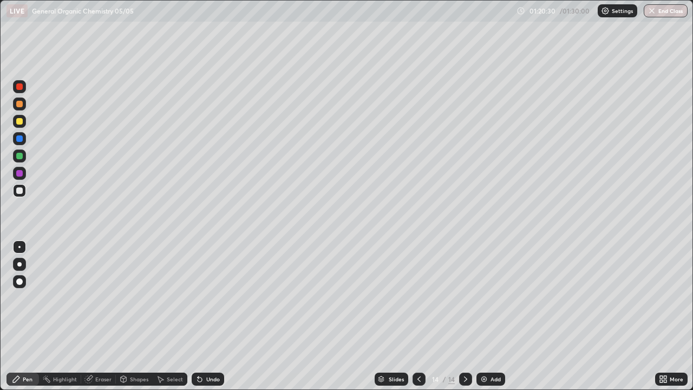
click at [21, 156] on div at bounding box center [19, 156] width 6 height 6
click at [99, 316] on div "Eraser" at bounding box center [103, 378] width 16 height 5
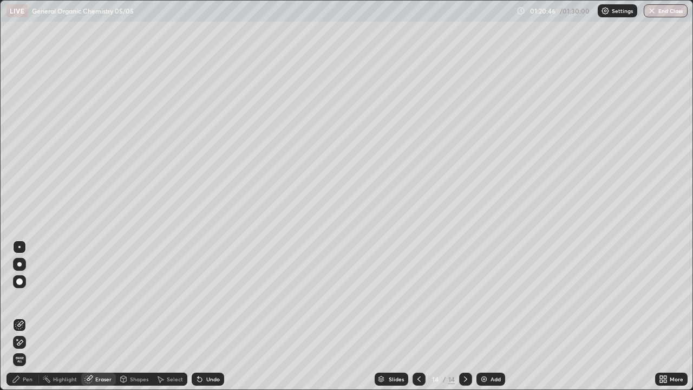
click at [21, 316] on icon at bounding box center [20, 341] width 6 height 5
click at [27, 316] on div "Pen" at bounding box center [28, 378] width 10 height 5
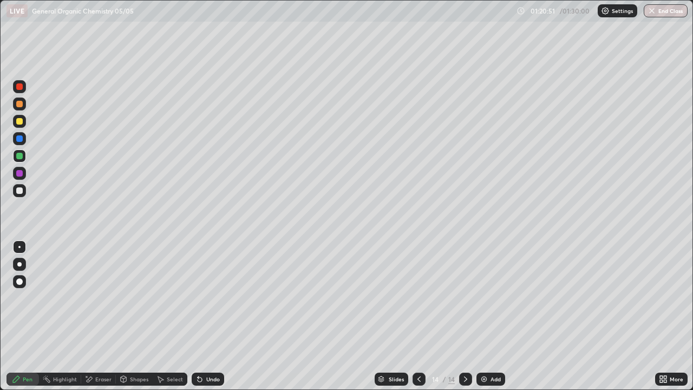
click at [23, 187] on div at bounding box center [19, 190] width 13 height 13
click at [19, 155] on div at bounding box center [19, 156] width 6 height 6
click at [21, 190] on div at bounding box center [19, 190] width 6 height 6
click at [22, 160] on div at bounding box center [19, 155] width 13 height 13
click at [19, 174] on div at bounding box center [19, 173] width 6 height 6
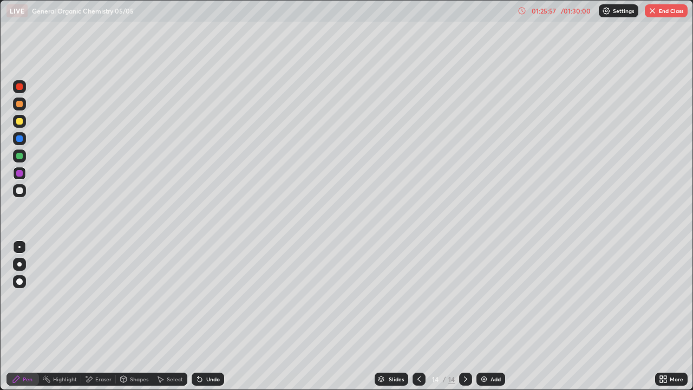
click at [203, 316] on div "Undo" at bounding box center [208, 378] width 32 height 13
click at [19, 155] on div at bounding box center [19, 156] width 6 height 6
click at [487, 316] on img at bounding box center [483, 379] width 9 height 9
click at [23, 190] on div at bounding box center [19, 190] width 13 height 13
click at [206, 316] on div "Undo" at bounding box center [208, 378] width 32 height 13
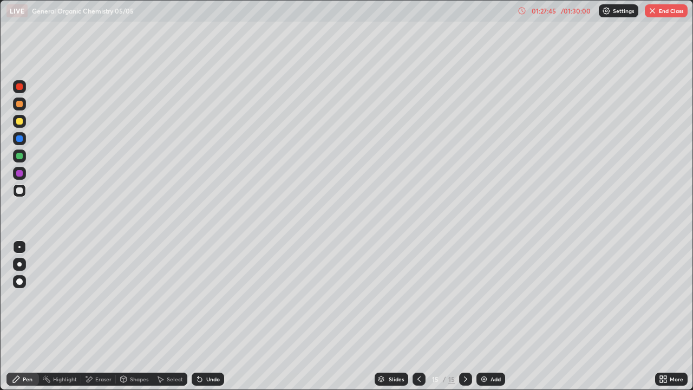
click at [207, 316] on div "Undo" at bounding box center [213, 378] width 14 height 5
click at [203, 316] on div "Undo" at bounding box center [208, 378] width 32 height 13
click at [202, 316] on div "Undo" at bounding box center [208, 378] width 32 height 13
click at [540, 12] on div "01:28:20" at bounding box center [543, 11] width 30 height 6
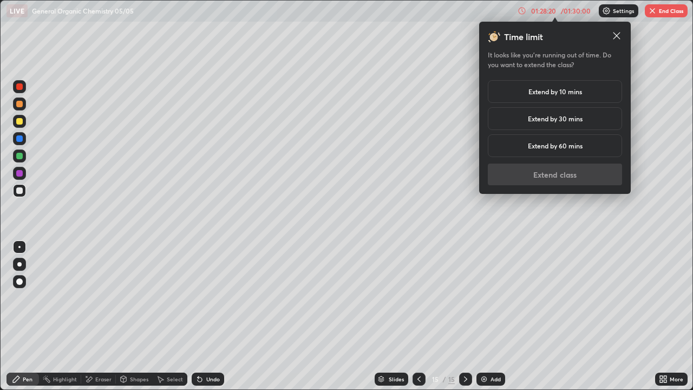
click at [538, 94] on h5 "Extend by 10 mins" at bounding box center [555, 92] width 54 height 10
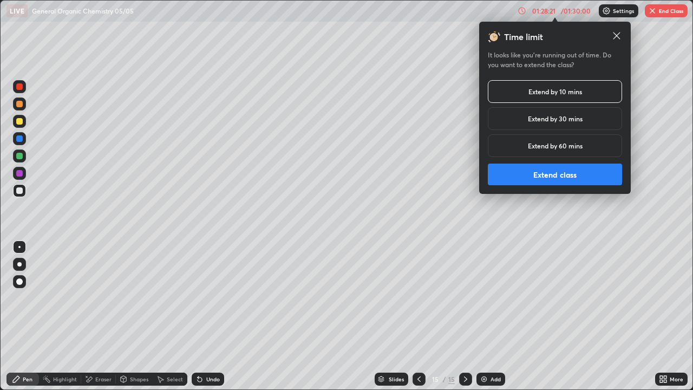
click at [554, 172] on button "Extend class" at bounding box center [555, 174] width 134 height 22
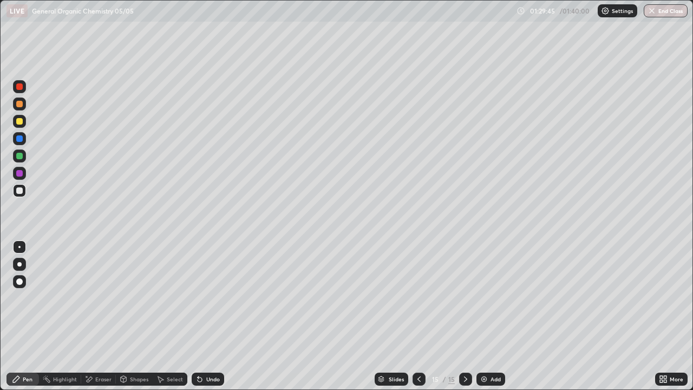
click at [20, 156] on div at bounding box center [19, 156] width 6 height 6
click at [218, 316] on div "Undo" at bounding box center [208, 378] width 32 height 13
click at [103, 316] on div "Eraser" at bounding box center [103, 378] width 16 height 5
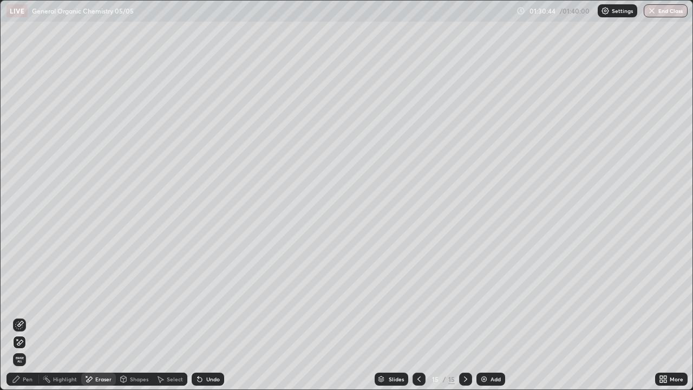
click at [209, 316] on div "Undo" at bounding box center [213, 378] width 14 height 5
click at [207, 316] on div "Undo" at bounding box center [213, 378] width 14 height 5
click at [208, 316] on div "Undo" at bounding box center [213, 378] width 14 height 5
click at [199, 316] on icon at bounding box center [200, 379] width 4 height 4
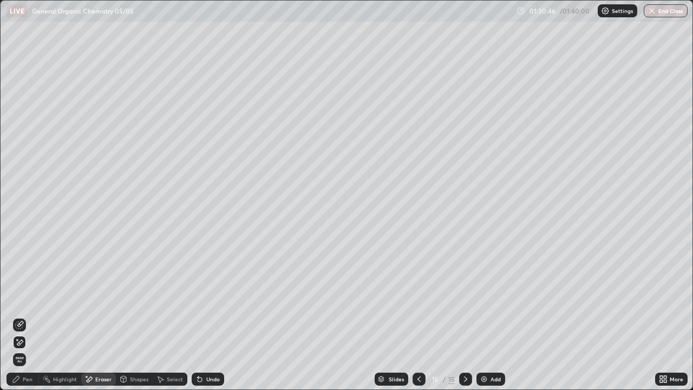
click at [195, 316] on icon at bounding box center [199, 379] width 9 height 9
click at [201, 316] on icon at bounding box center [199, 379] width 9 height 9
click at [202, 316] on icon at bounding box center [199, 379] width 9 height 9
click at [202, 316] on div "Undo" at bounding box center [208, 378] width 32 height 13
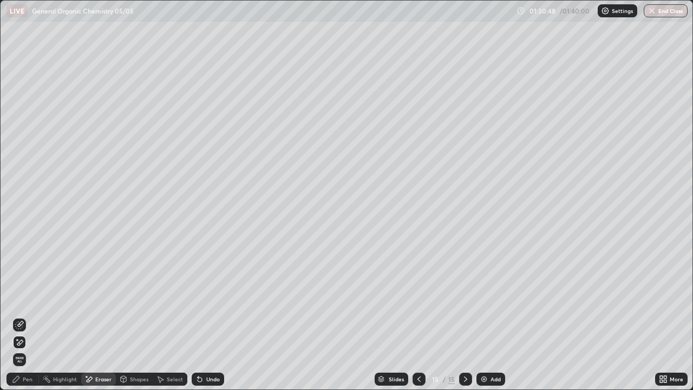
click at [201, 316] on icon at bounding box center [199, 379] width 9 height 9
click at [200, 316] on icon at bounding box center [200, 379] width 4 height 4
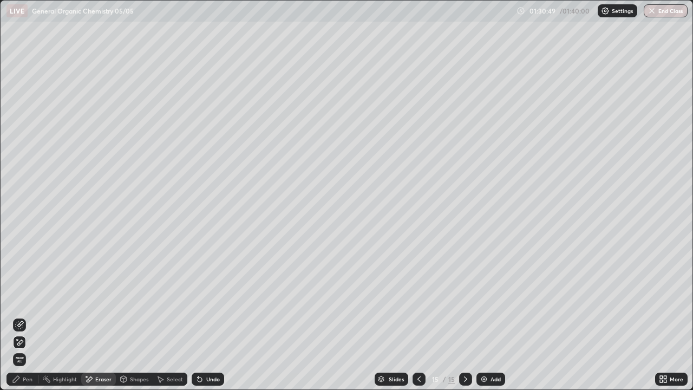
click at [201, 316] on icon at bounding box center [199, 379] width 9 height 9
click at [198, 316] on icon at bounding box center [200, 379] width 4 height 4
click at [200, 316] on icon at bounding box center [200, 379] width 4 height 4
click at [23, 316] on div "Pen" at bounding box center [22, 378] width 32 height 13
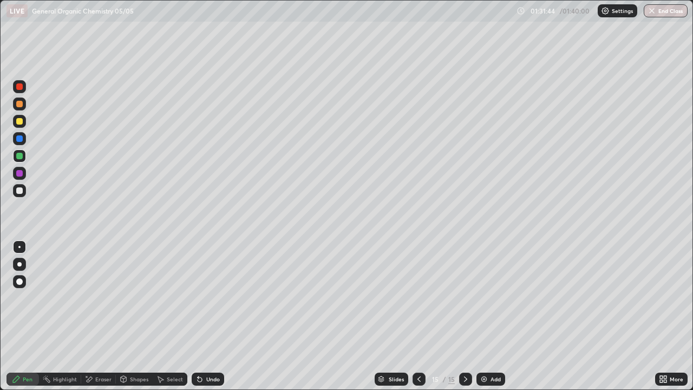
click at [98, 316] on div "Eraser" at bounding box center [103, 378] width 16 height 5
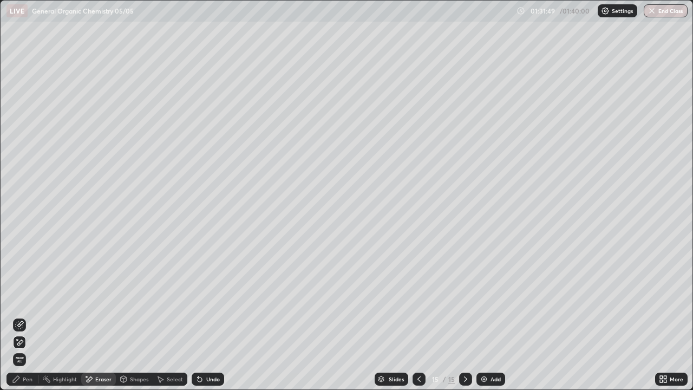
click at [24, 316] on div "Pen" at bounding box center [28, 378] width 10 height 5
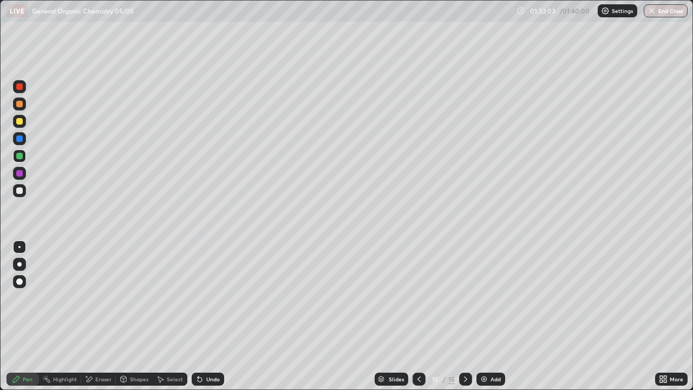
click at [209, 316] on div "Undo" at bounding box center [208, 378] width 32 height 13
click at [659, 11] on button "End Class" at bounding box center [666, 10] width 43 height 13
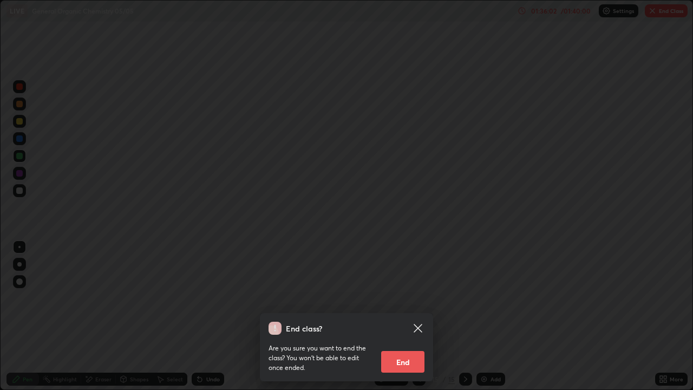
click at [401, 316] on button "End" at bounding box center [402, 362] width 43 height 22
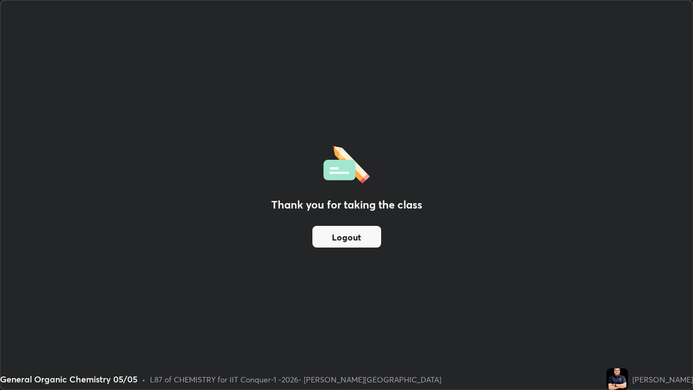
click at [360, 234] on button "Logout" at bounding box center [346, 237] width 69 height 22
